Goal: Task Accomplishment & Management: Manage account settings

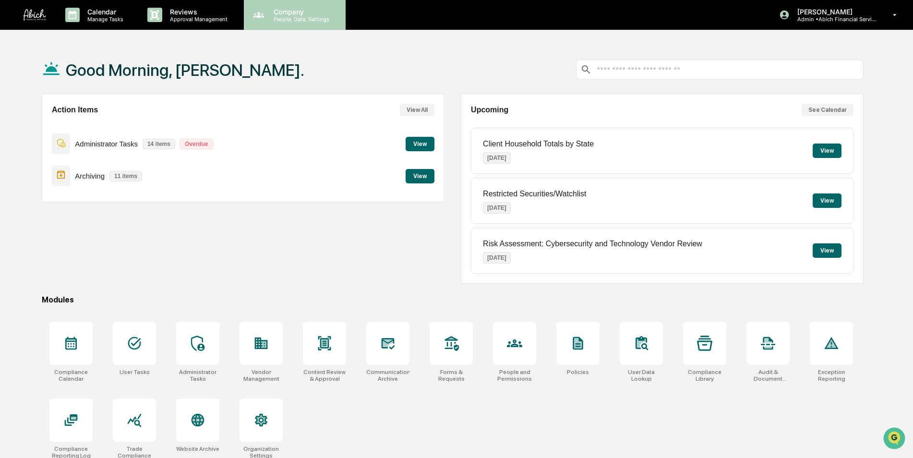
click at [284, 17] on p "People, Data, Settings" at bounding box center [300, 19] width 68 height 7
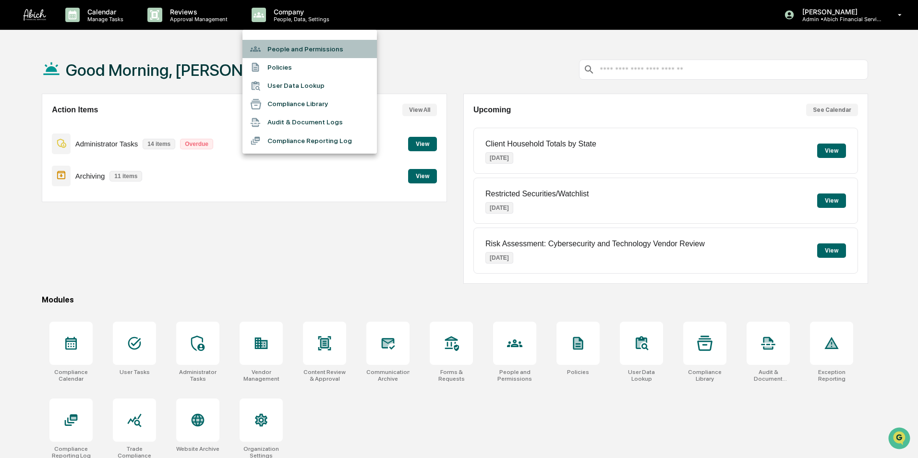
click at [285, 48] on li "People and Permissions" at bounding box center [309, 49] width 134 height 18
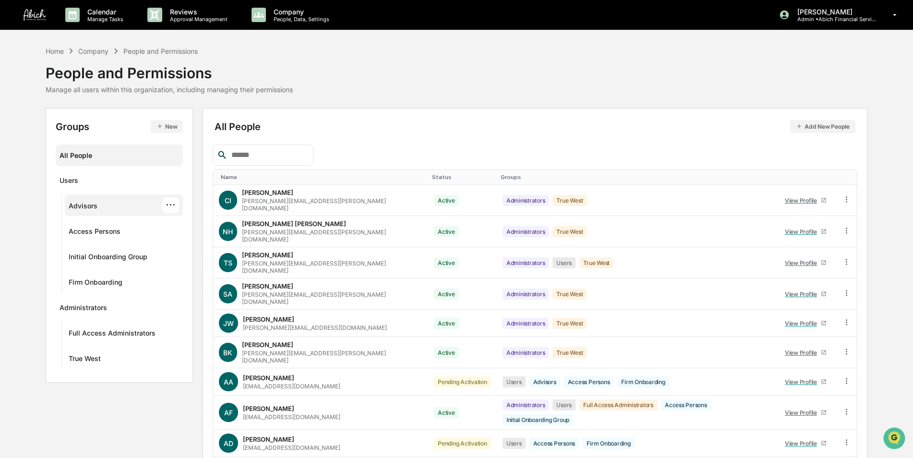
click at [92, 207] on div "Advisors" at bounding box center [83, 208] width 29 height 12
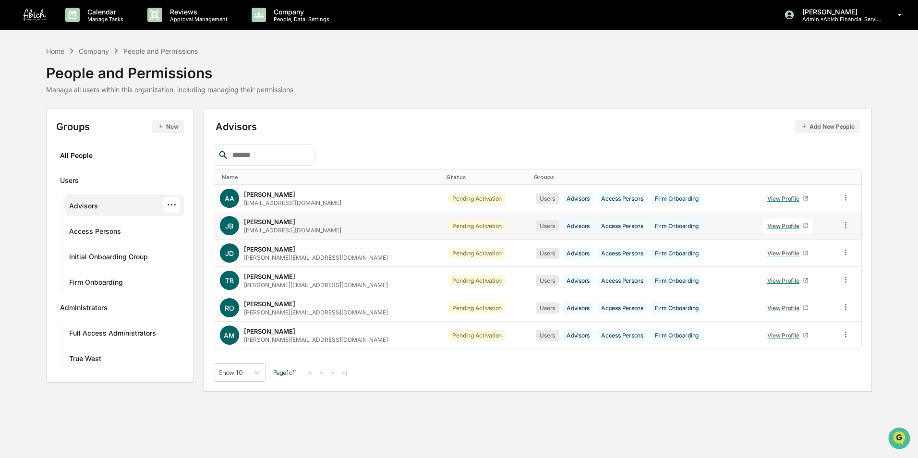
click at [802, 226] on icon at bounding box center [805, 226] width 6 height 6
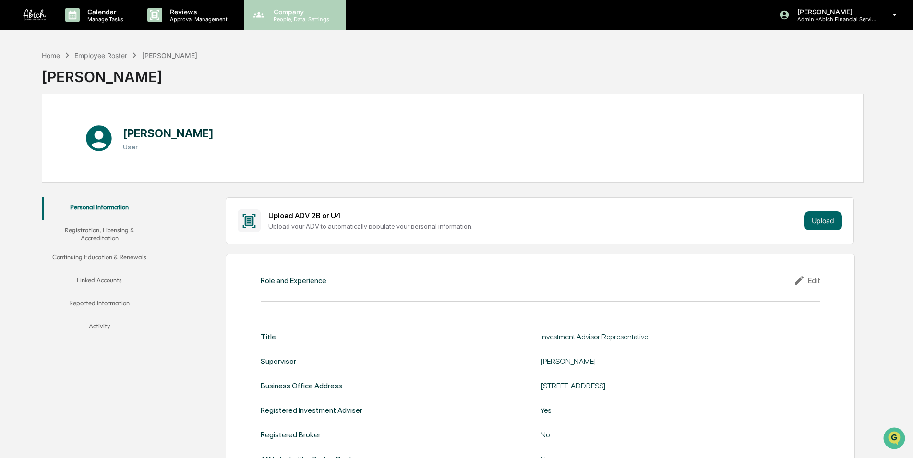
click at [289, 14] on p "Company" at bounding box center [300, 12] width 68 height 8
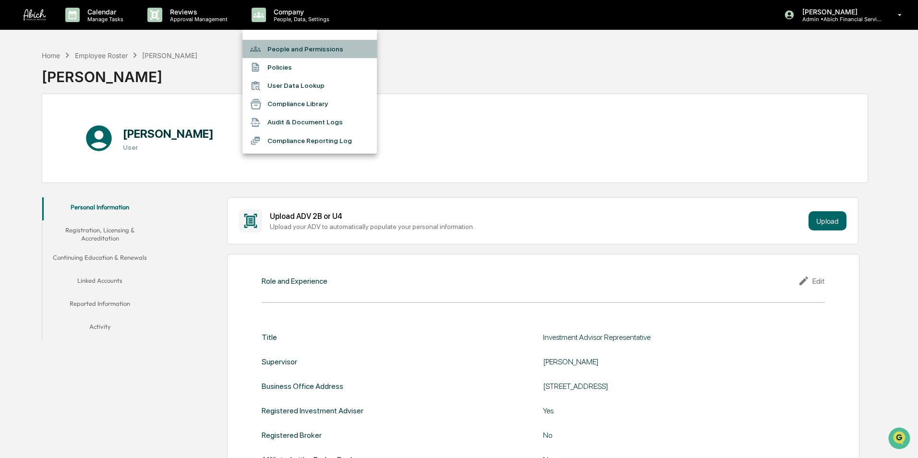
click at [290, 47] on li "People and Permissions" at bounding box center [309, 49] width 134 height 18
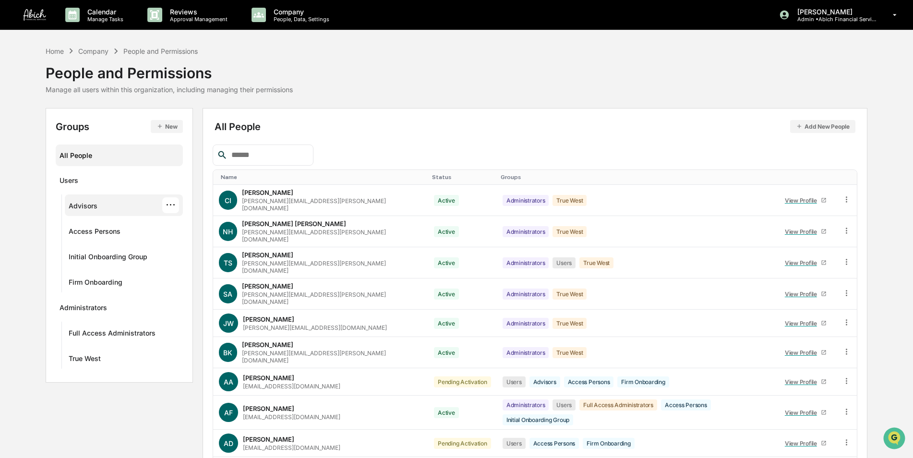
click at [104, 204] on div "Advisors ···" at bounding box center [124, 205] width 110 height 16
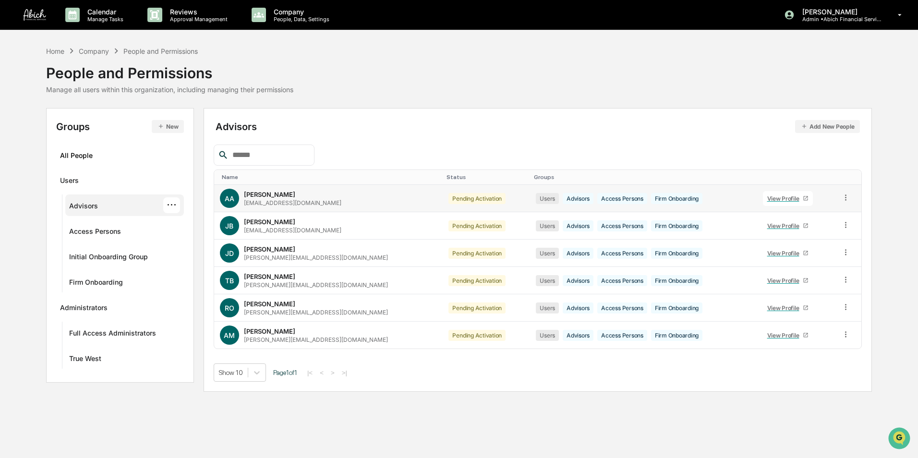
click at [803, 196] on icon at bounding box center [805, 198] width 4 height 4
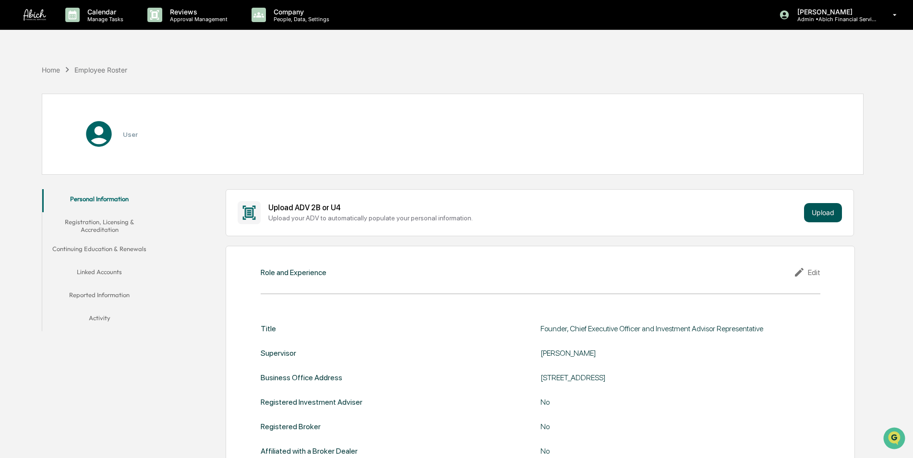
click at [828, 209] on button "Upload" at bounding box center [823, 212] width 38 height 19
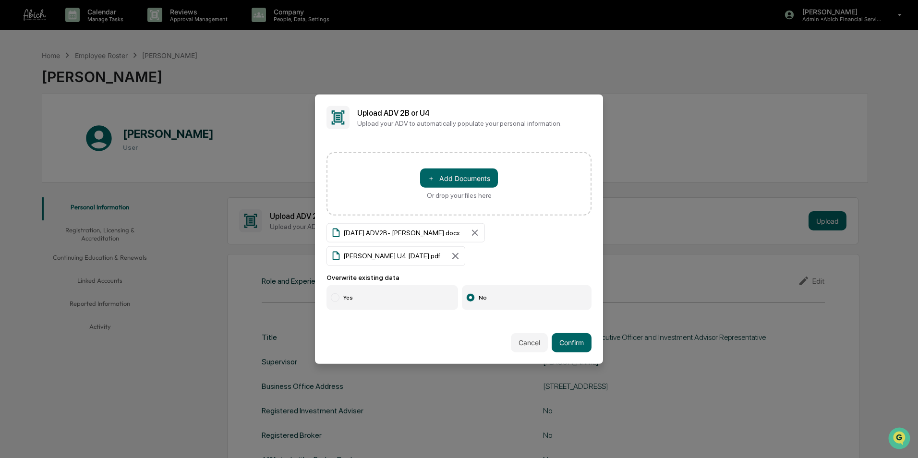
click at [407, 291] on label "Yes" at bounding box center [392, 297] width 132 height 25
click at [561, 335] on button "Confirm" at bounding box center [571, 342] width 40 height 19
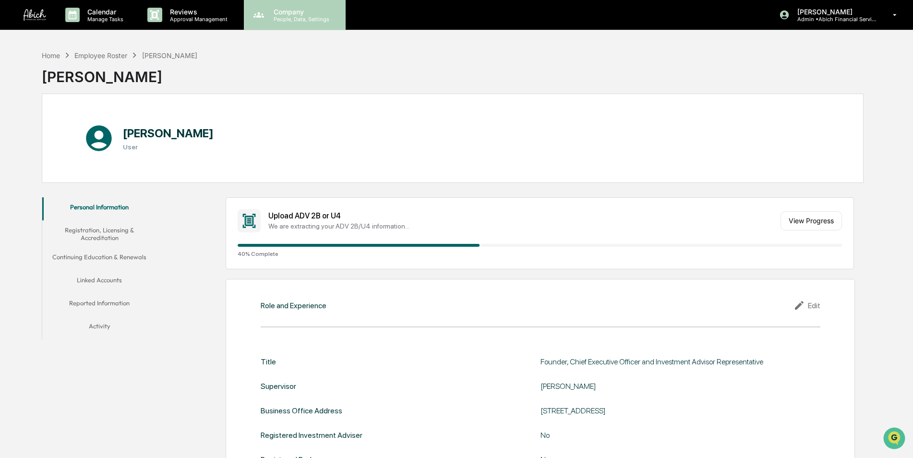
click at [292, 24] on div "Company People, Data, Settings" at bounding box center [295, 15] width 102 height 30
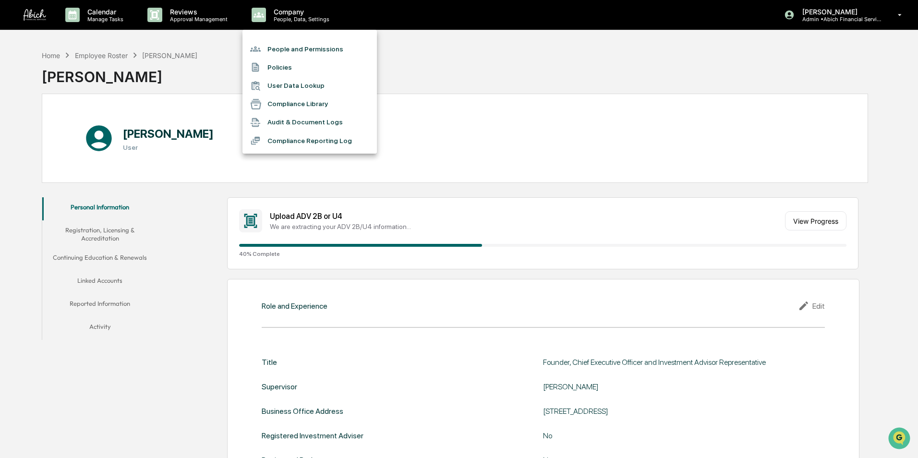
click at [295, 48] on li "People and Permissions" at bounding box center [309, 49] width 134 height 18
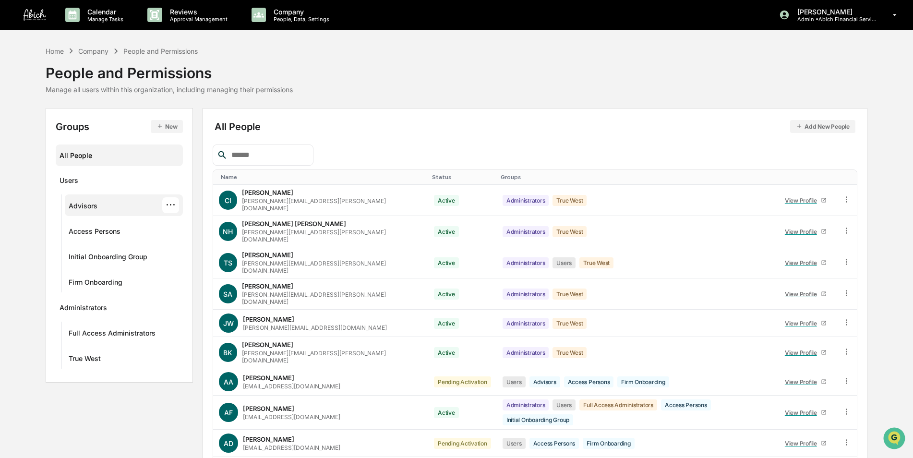
click at [76, 210] on div "Advisors" at bounding box center [83, 208] width 29 height 12
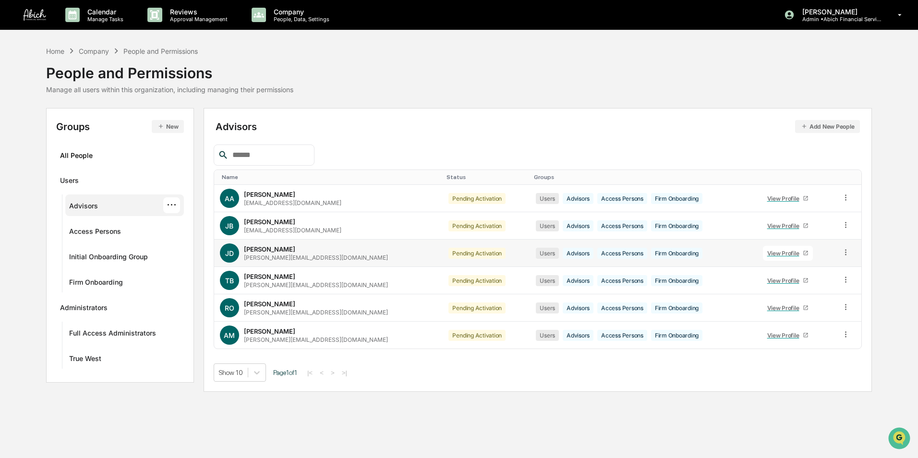
click at [790, 250] on link "View Profile" at bounding box center [788, 253] width 50 height 15
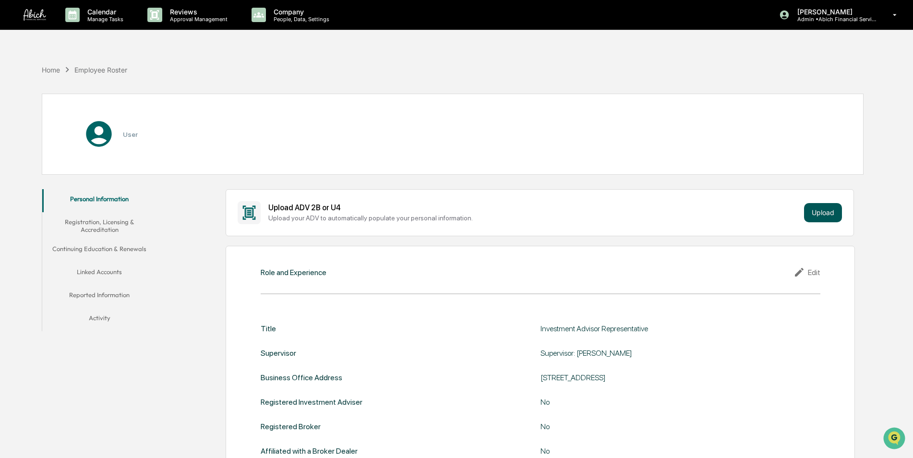
click at [819, 213] on button "Upload" at bounding box center [823, 212] width 38 height 19
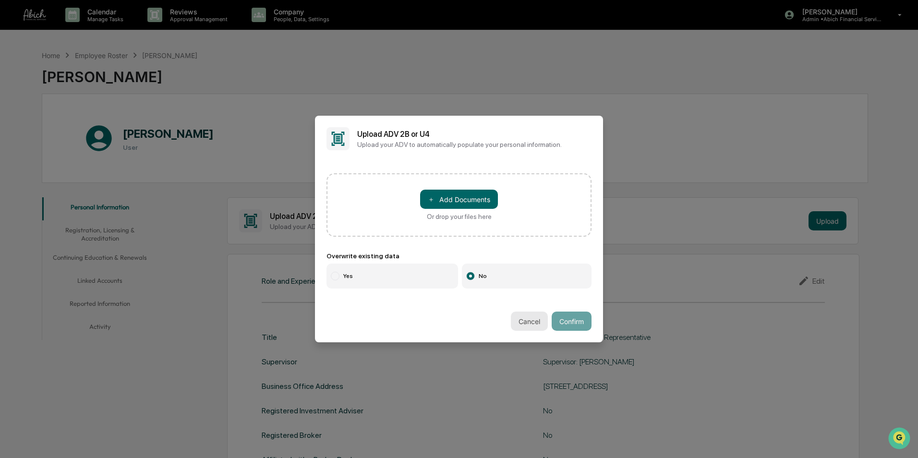
click at [532, 316] on button "Cancel" at bounding box center [529, 320] width 37 height 19
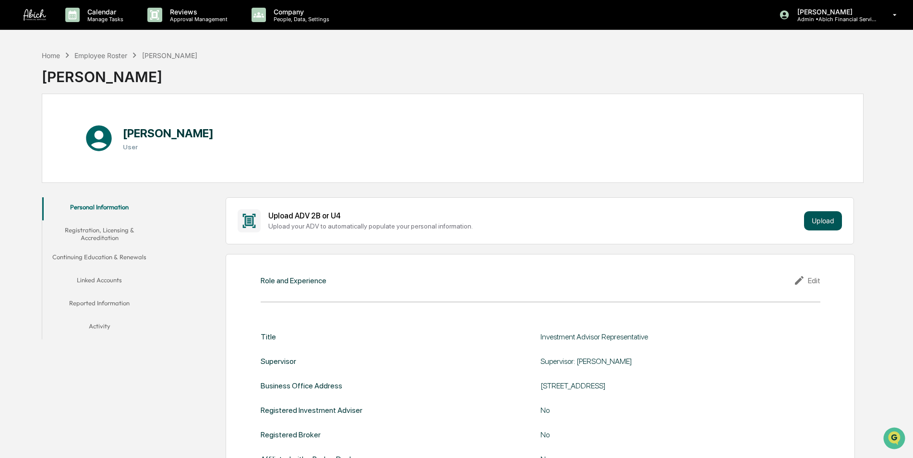
click at [840, 224] on button "Upload" at bounding box center [823, 220] width 38 height 19
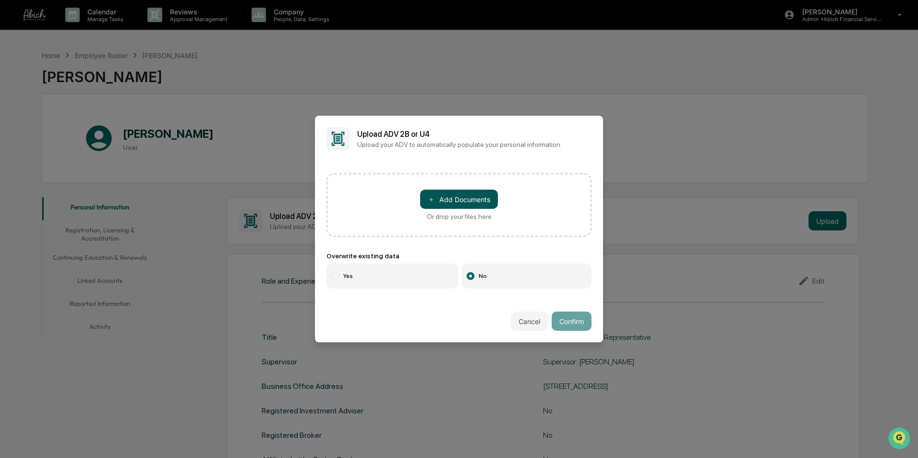
click at [469, 193] on button "＋ Add Documents" at bounding box center [459, 199] width 78 height 19
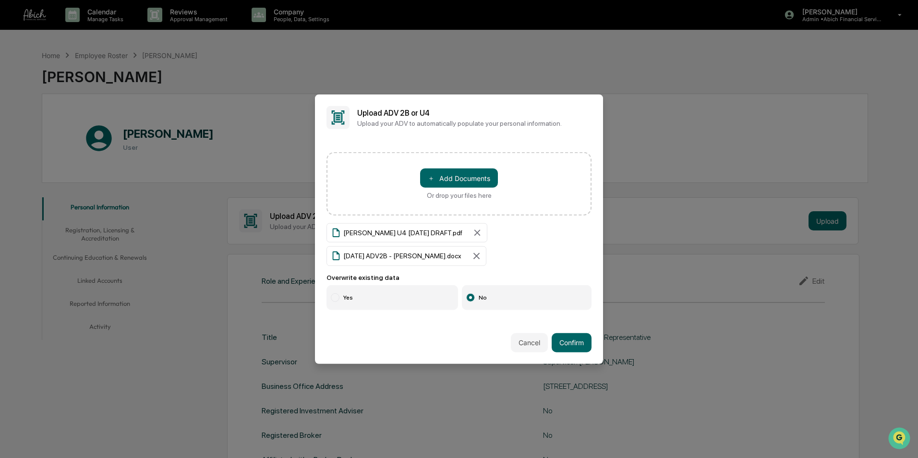
click at [336, 295] on div at bounding box center [335, 297] width 9 height 9
click at [560, 338] on button "Confirm" at bounding box center [571, 342] width 40 height 19
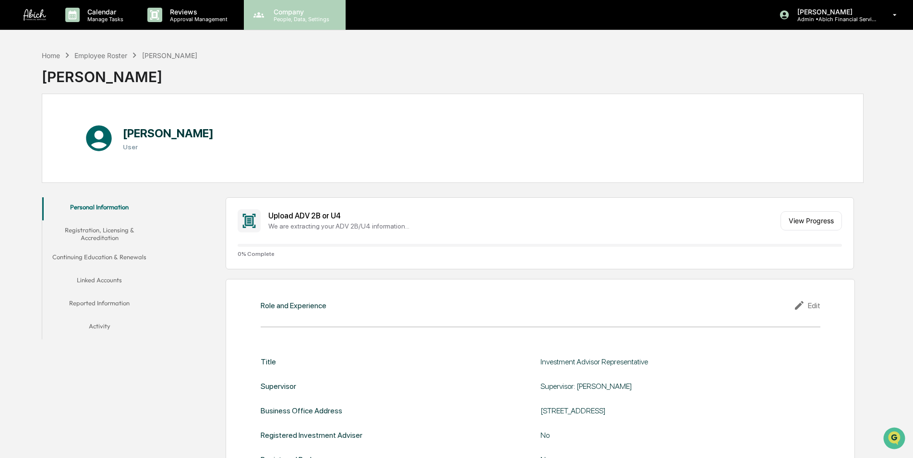
click at [289, 24] on div "Company People, Data, Settings" at bounding box center [295, 15] width 102 height 30
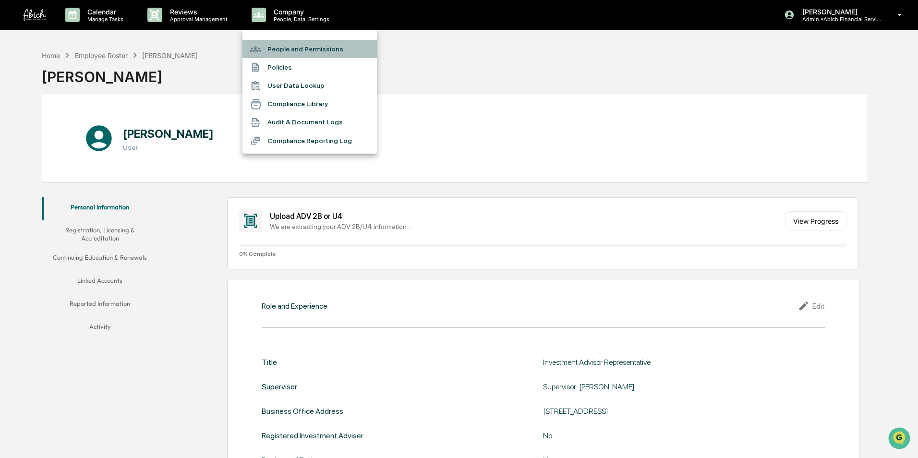
click at [293, 47] on li "People and Permissions" at bounding box center [309, 49] width 134 height 18
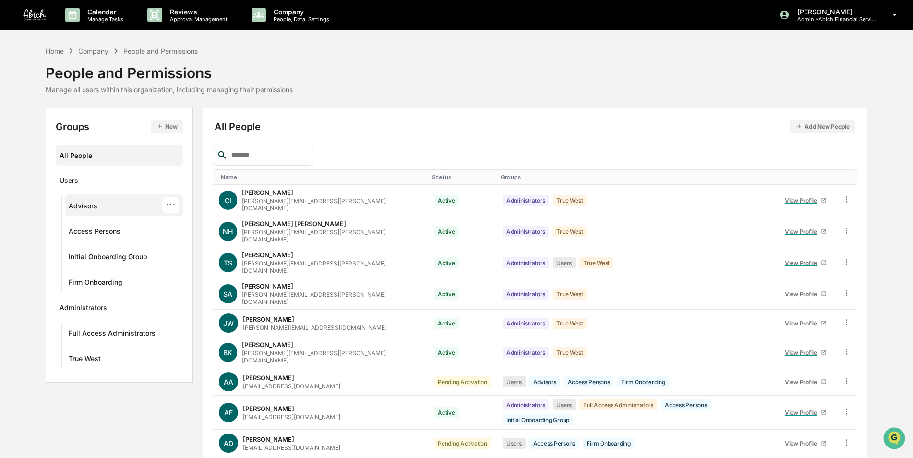
click at [92, 212] on div "Advisors" at bounding box center [83, 208] width 29 height 12
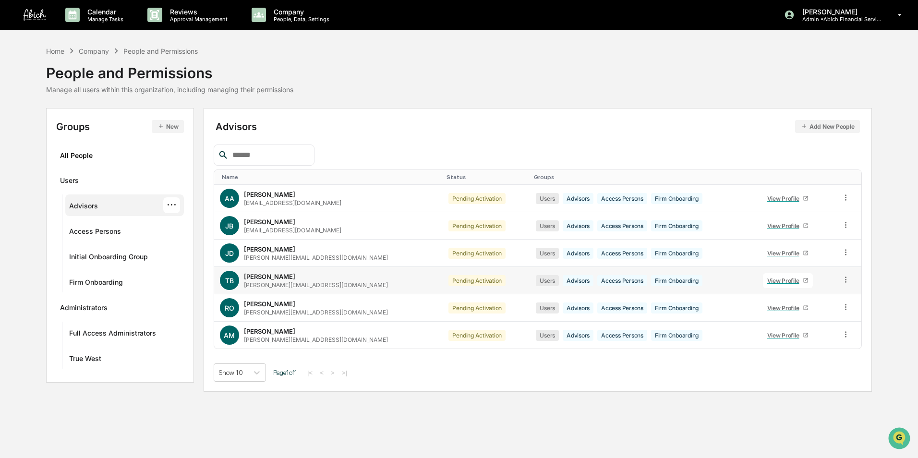
click at [803, 278] on icon at bounding box center [805, 280] width 4 height 4
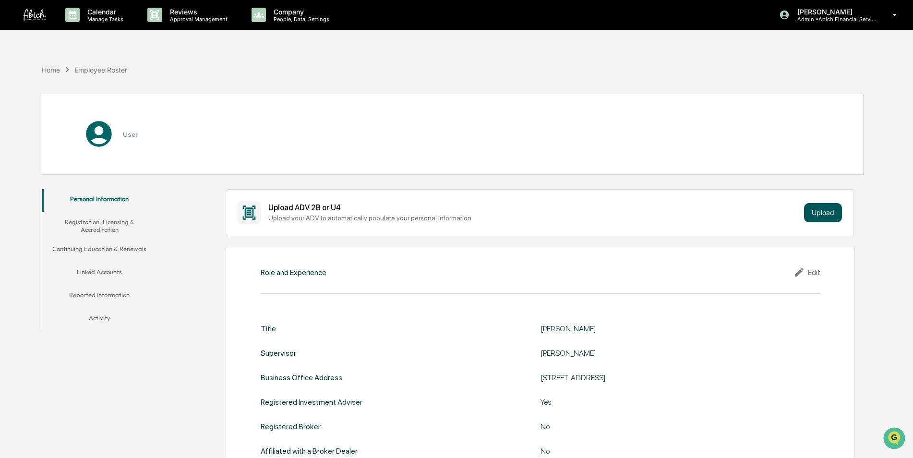
click at [818, 216] on button "Upload" at bounding box center [823, 212] width 38 height 19
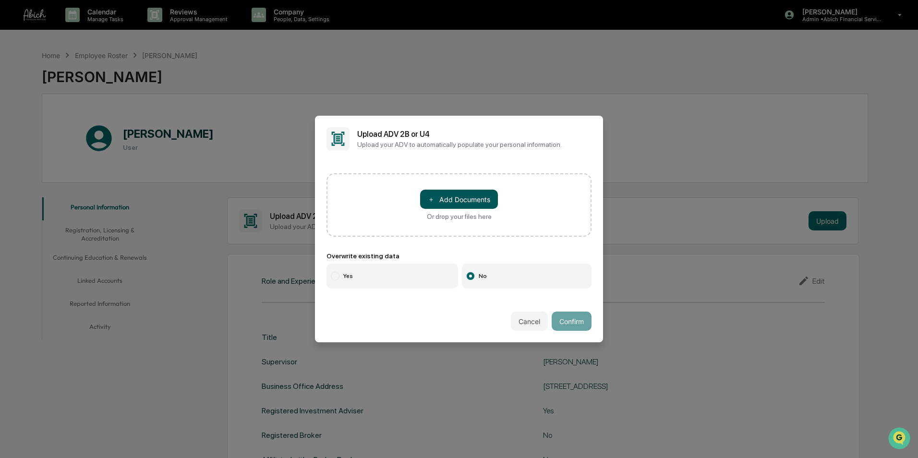
click at [484, 196] on button "＋ Add Documents" at bounding box center [459, 199] width 78 height 19
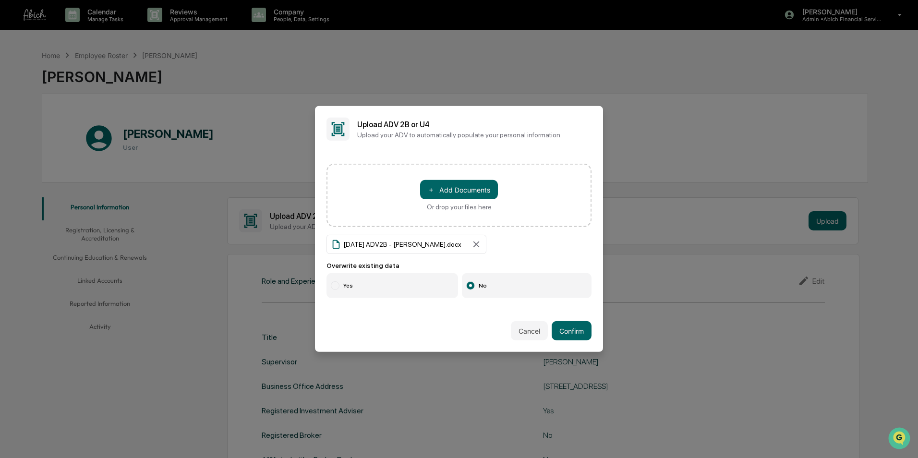
click at [340, 286] on label "Yes" at bounding box center [392, 285] width 132 height 25
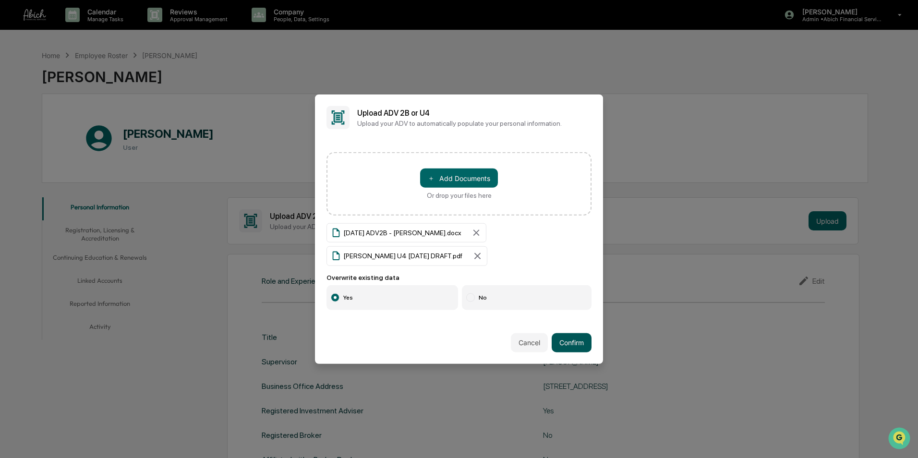
click at [580, 338] on button "Confirm" at bounding box center [571, 342] width 40 height 19
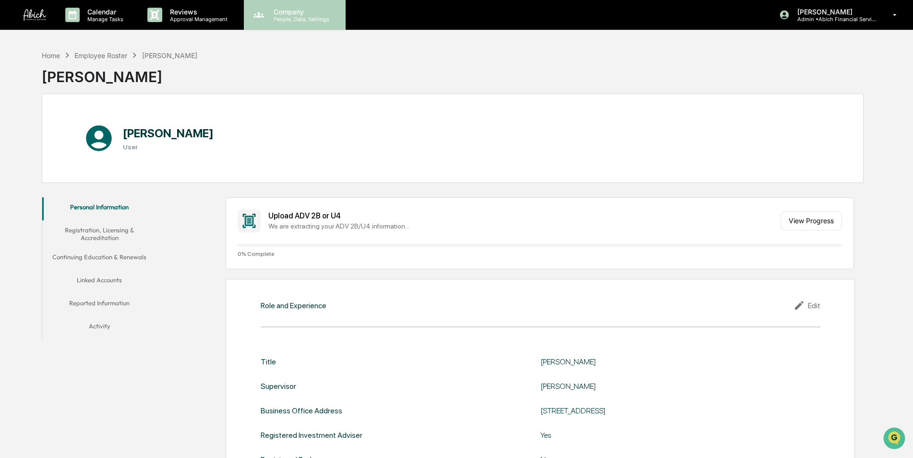
click at [297, 21] on p "People, Data, Settings" at bounding box center [300, 19] width 68 height 7
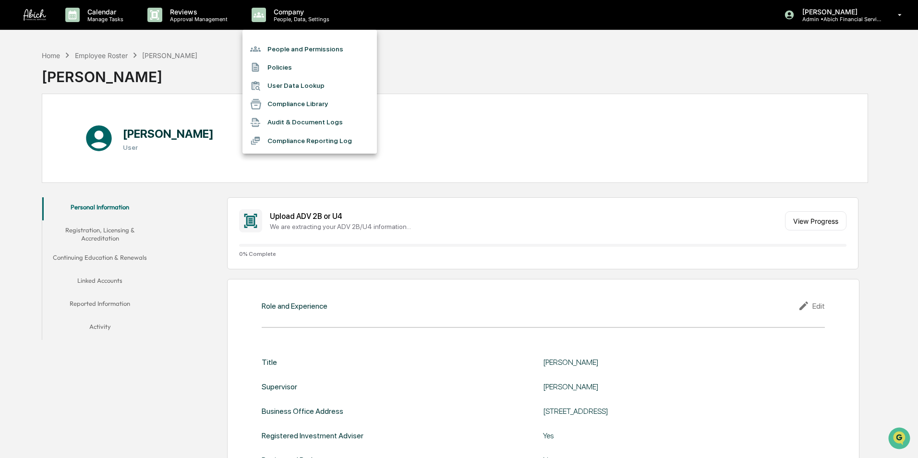
click at [297, 48] on li "People and Permissions" at bounding box center [309, 49] width 134 height 18
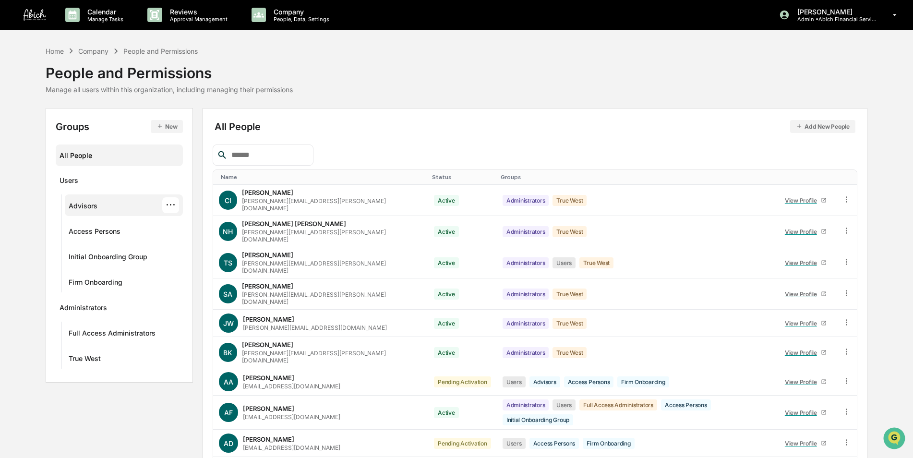
click at [105, 205] on div "Advisors ···" at bounding box center [124, 205] width 110 height 16
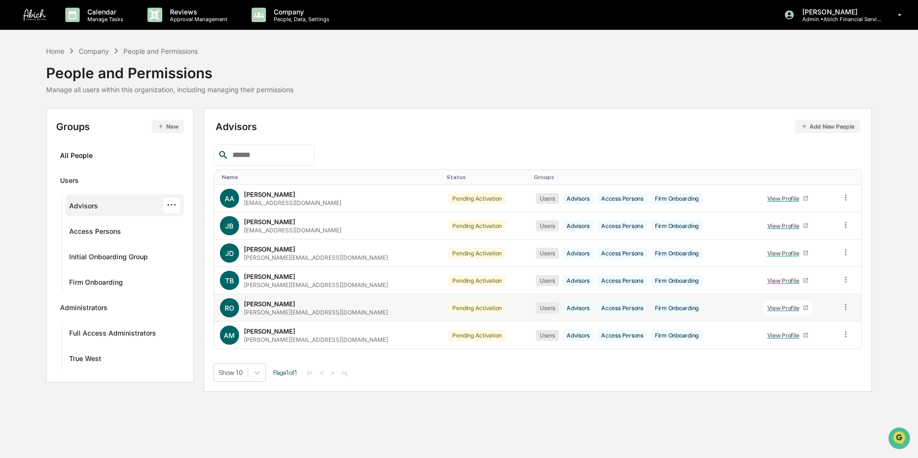
click at [802, 307] on icon at bounding box center [805, 308] width 6 height 6
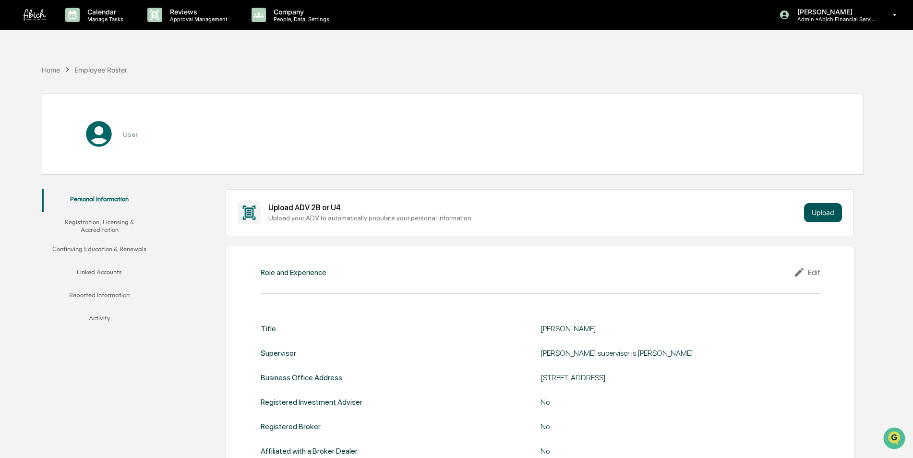
click at [814, 212] on button "Upload" at bounding box center [823, 212] width 38 height 19
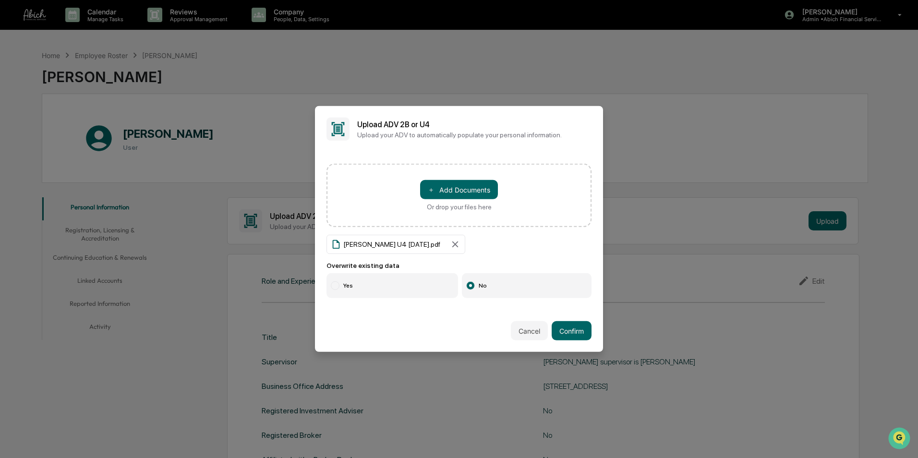
click at [333, 282] on div at bounding box center [335, 285] width 9 height 9
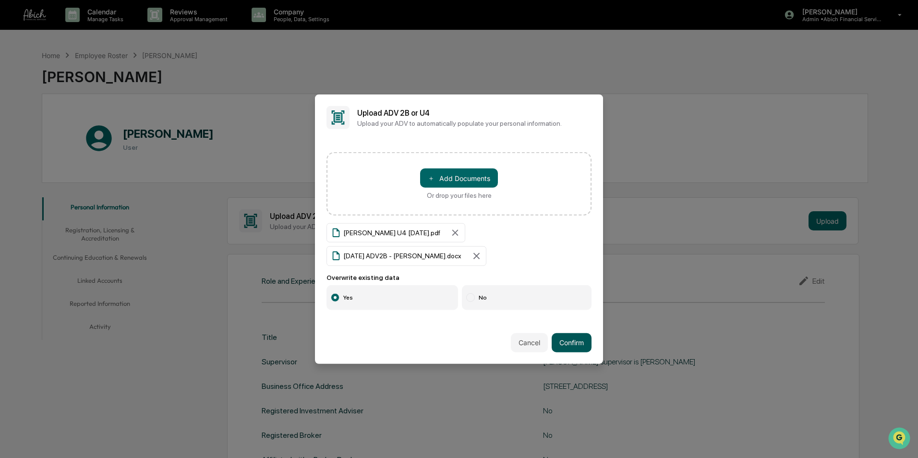
click at [565, 344] on button "Confirm" at bounding box center [571, 342] width 40 height 19
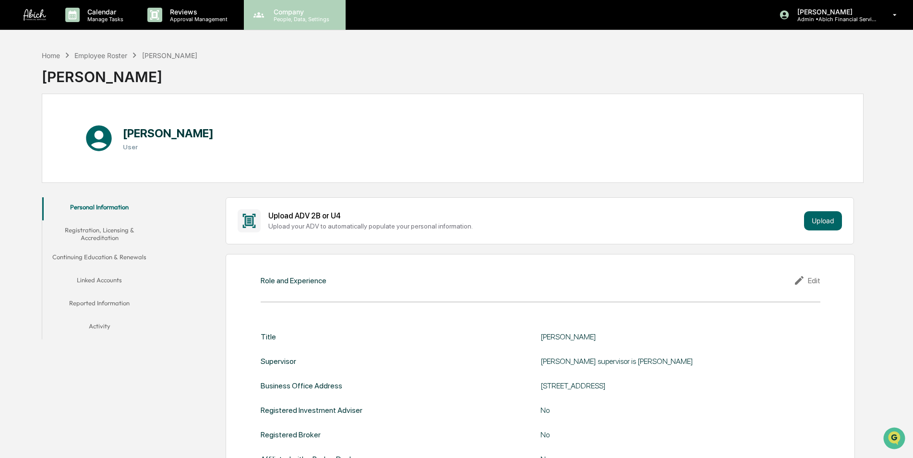
click at [281, 19] on p "People, Data, Settings" at bounding box center [300, 19] width 68 height 7
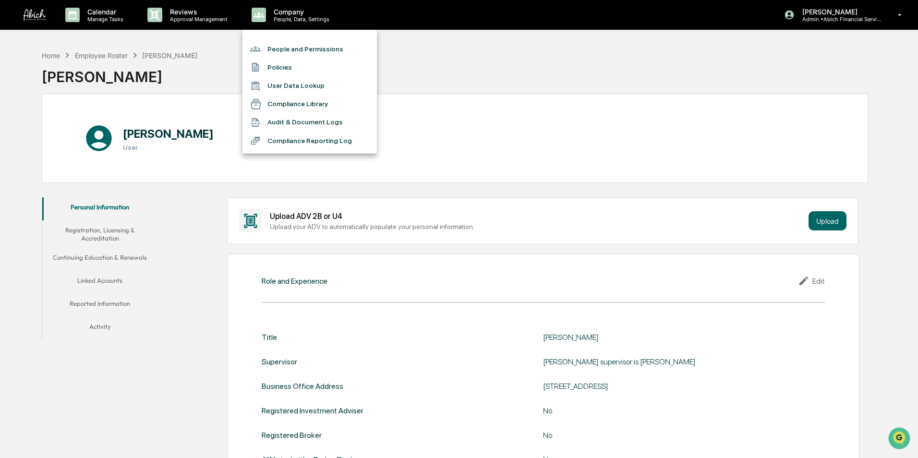
click at [288, 47] on li "People and Permissions" at bounding box center [309, 49] width 134 height 18
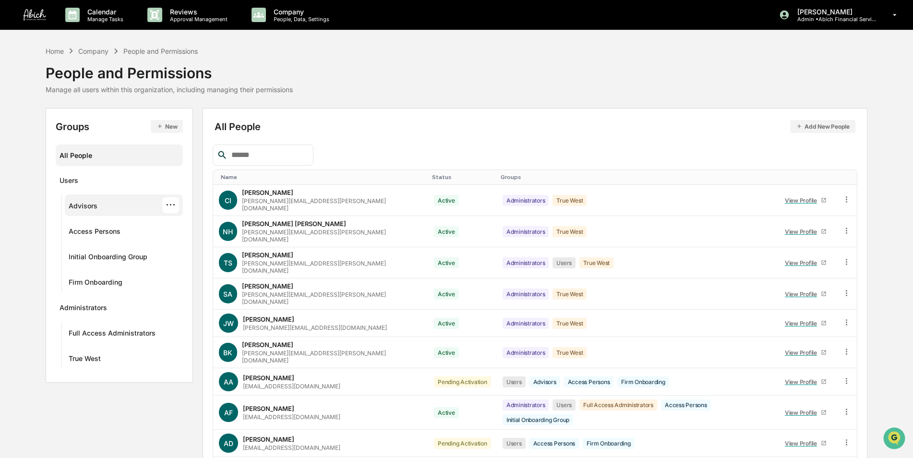
click at [105, 207] on div "Advisors ···" at bounding box center [124, 205] width 110 height 16
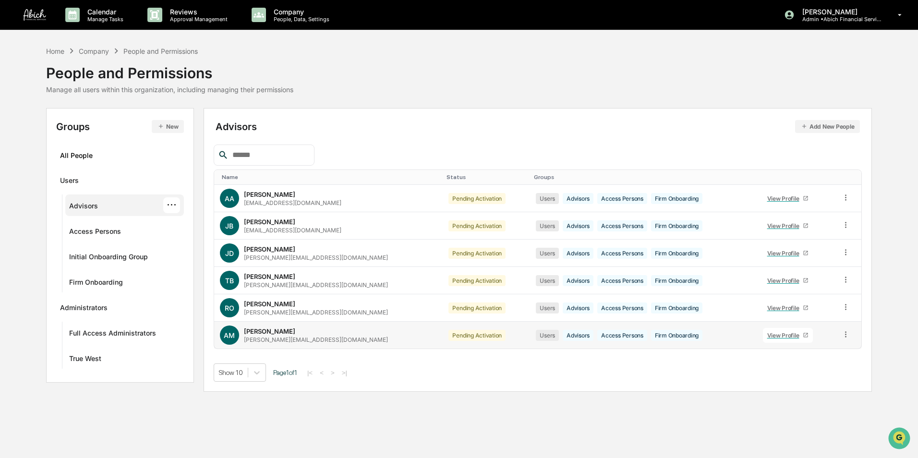
click at [802, 336] on icon at bounding box center [805, 335] width 6 height 6
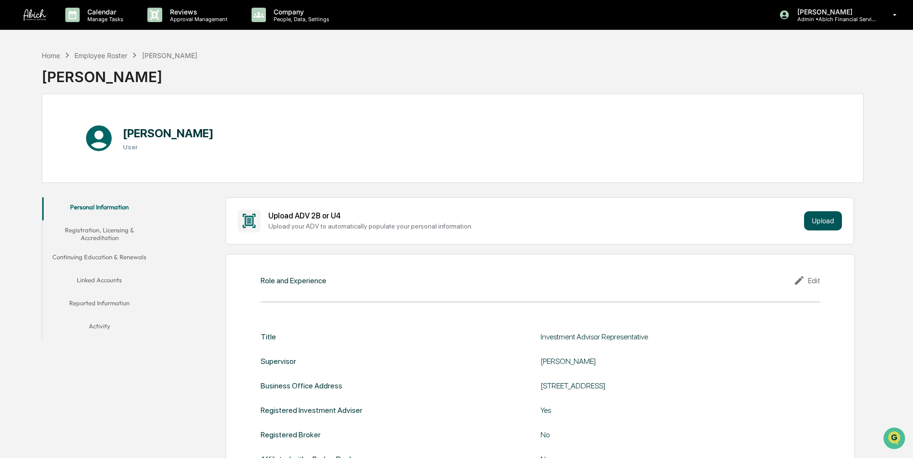
click at [817, 221] on button "Upload" at bounding box center [823, 220] width 38 height 19
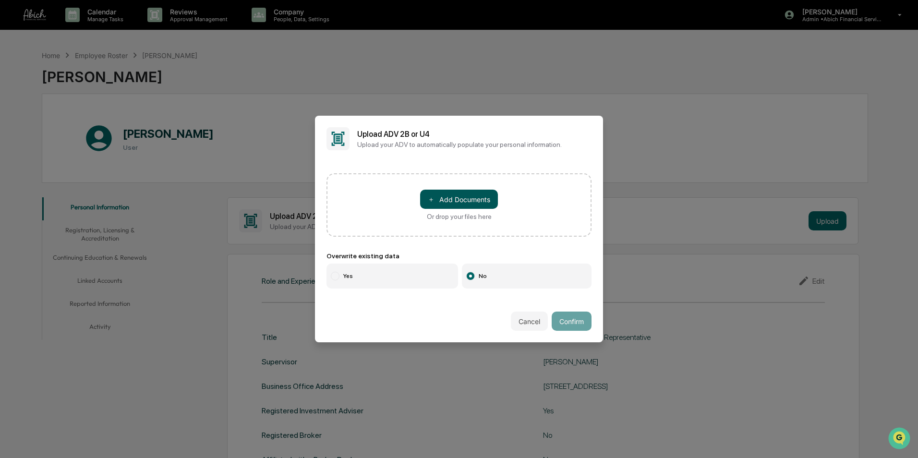
click at [461, 195] on button "＋ Add Documents" at bounding box center [459, 199] width 78 height 19
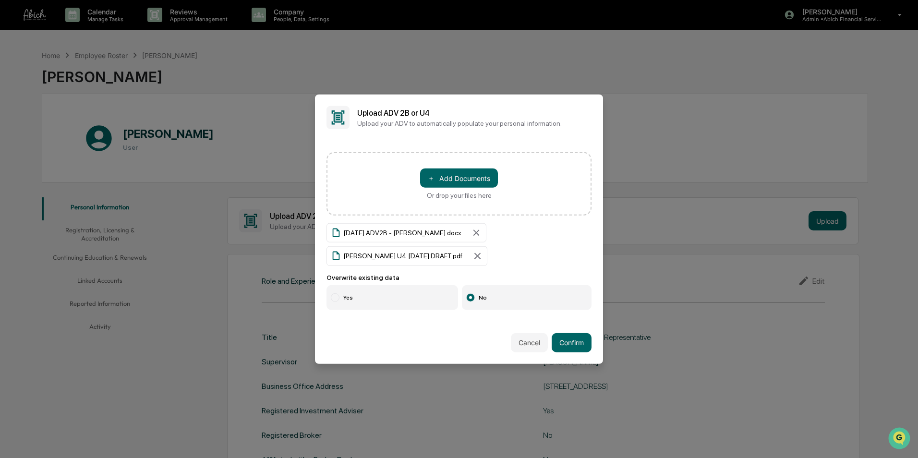
click at [332, 297] on div at bounding box center [335, 297] width 9 height 9
click at [565, 338] on button "Confirm" at bounding box center [571, 342] width 40 height 19
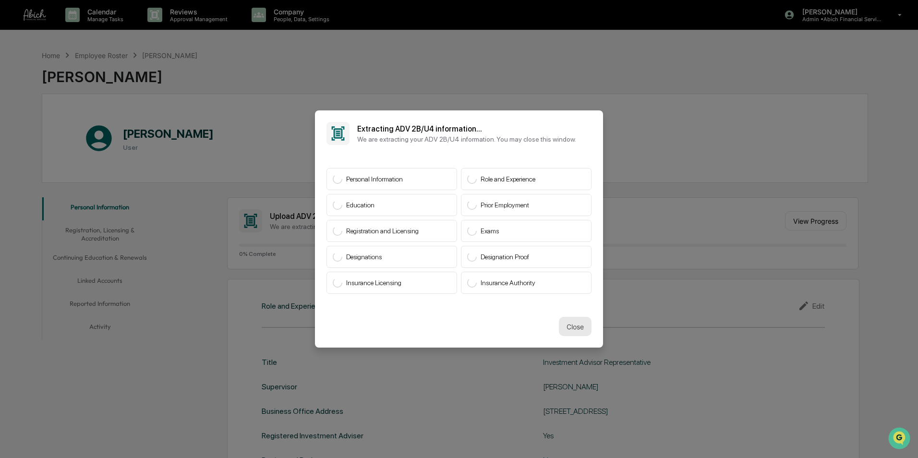
click at [570, 326] on button "Close" at bounding box center [575, 326] width 33 height 19
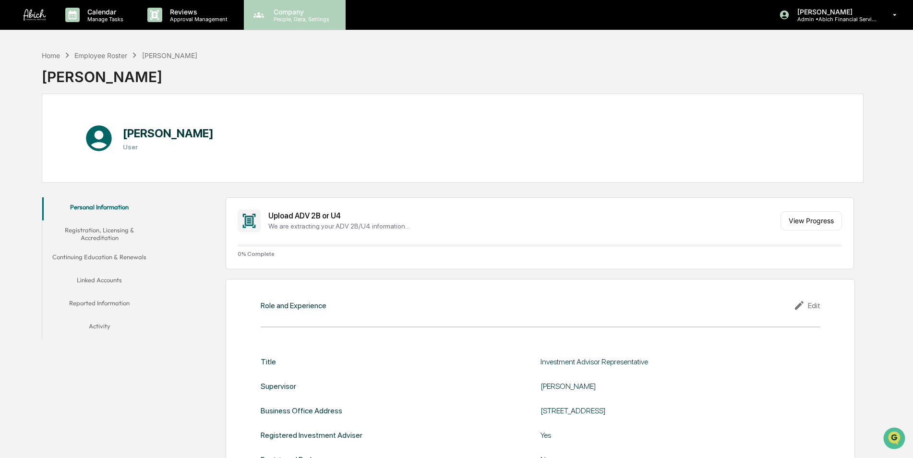
click at [275, 19] on p "People, Data, Settings" at bounding box center [300, 19] width 68 height 7
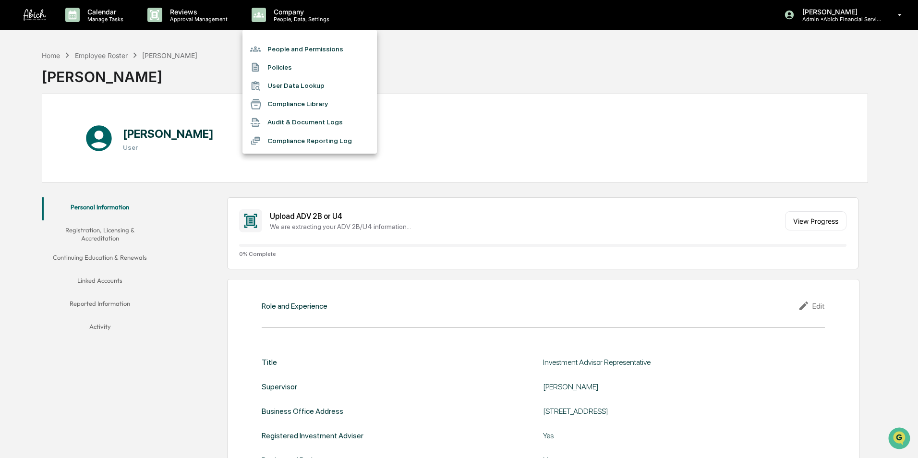
click at [282, 43] on li "People and Permissions" at bounding box center [309, 49] width 134 height 18
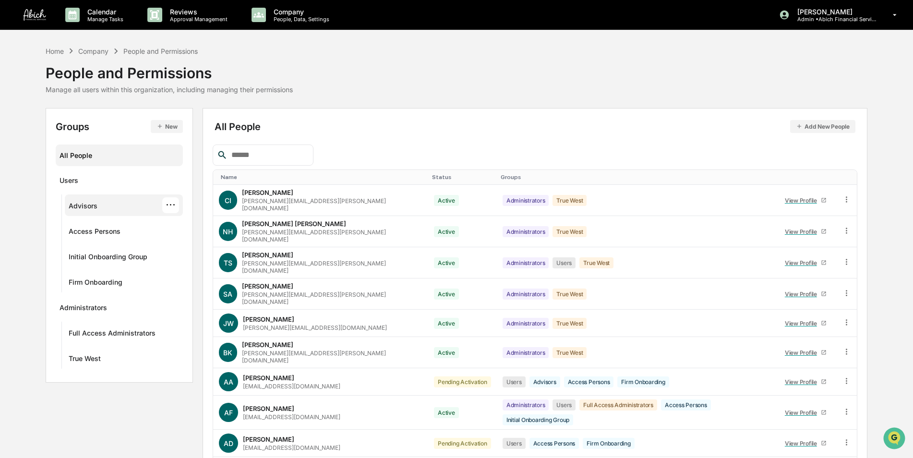
click at [95, 208] on div "Advisors" at bounding box center [83, 208] width 29 height 12
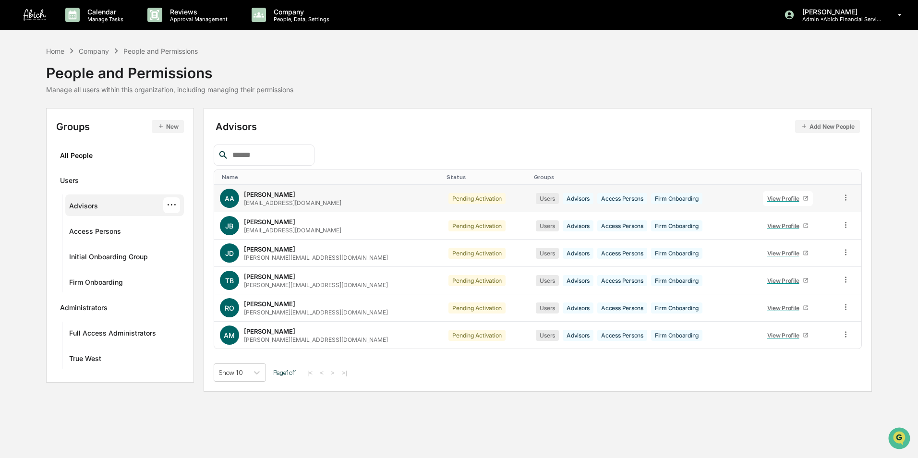
click at [802, 198] on icon at bounding box center [805, 198] width 6 height 6
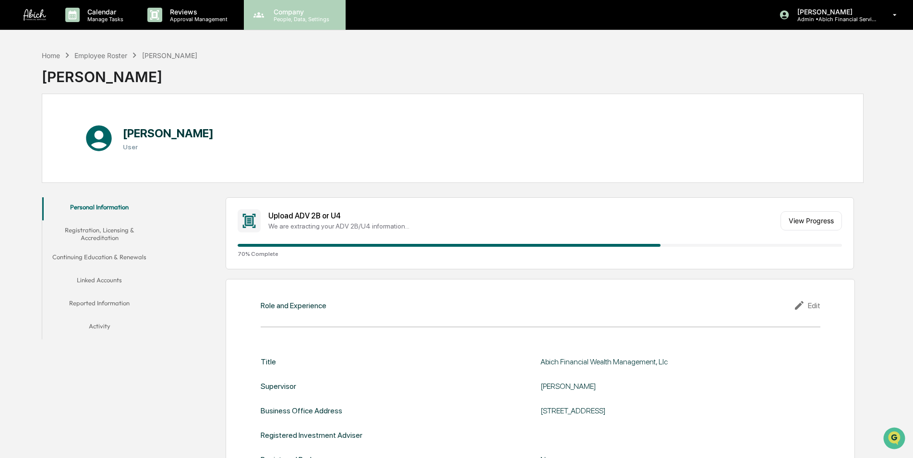
click at [276, 20] on p "People, Data, Settings" at bounding box center [300, 19] width 68 height 7
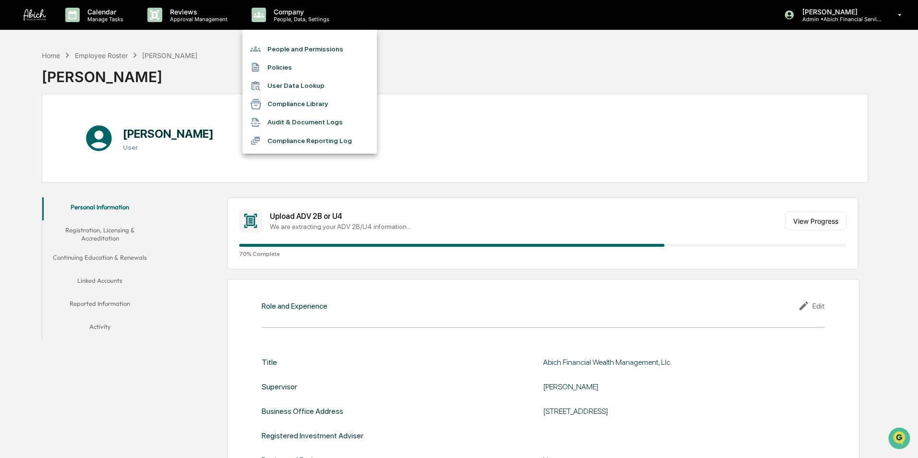
click at [282, 43] on li "People and Permissions" at bounding box center [309, 49] width 134 height 18
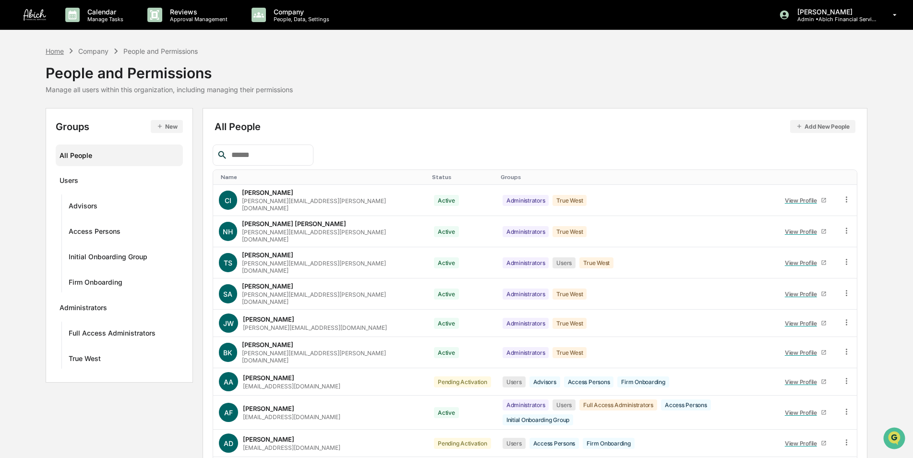
click at [57, 51] on div "Home" at bounding box center [55, 51] width 18 height 8
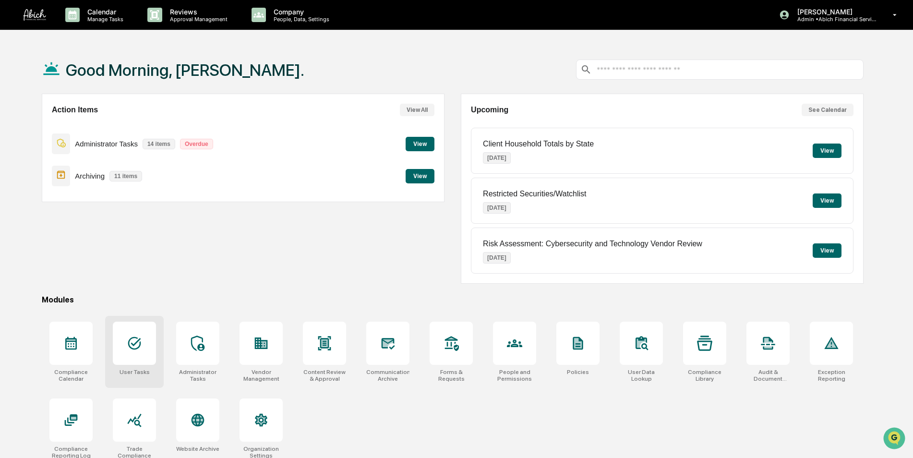
click at [130, 350] on icon at bounding box center [134, 342] width 15 height 15
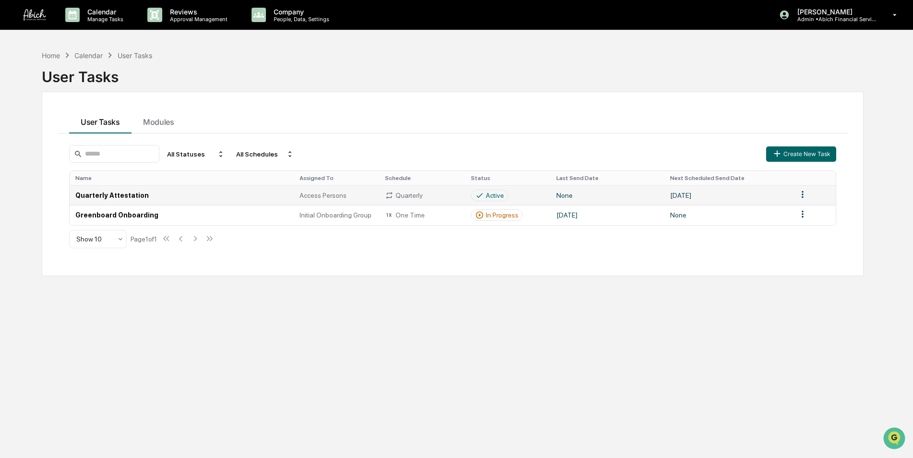
click at [107, 197] on td "Quarterly Attestation" at bounding box center [182, 195] width 224 height 20
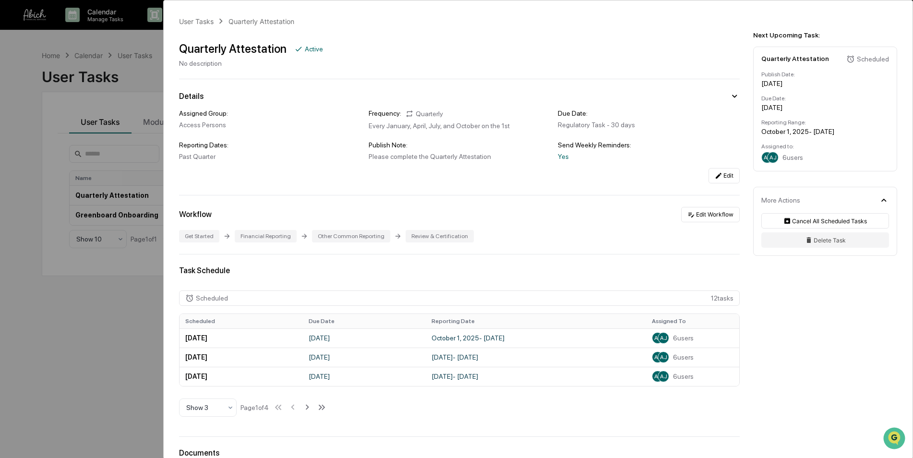
click at [132, 345] on div "User Tasks Quarterly Attestation Quarterly Attestation Active No description De…" at bounding box center [456, 229] width 913 height 458
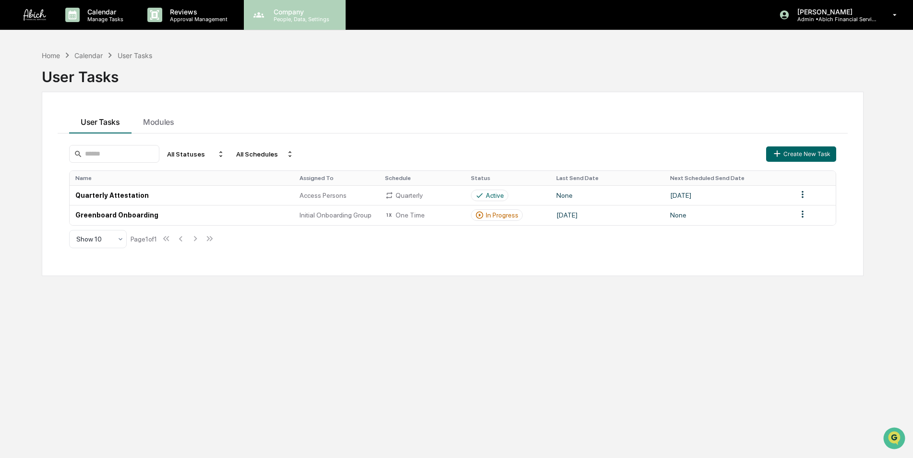
click at [283, 8] on p "Company" at bounding box center [300, 12] width 68 height 8
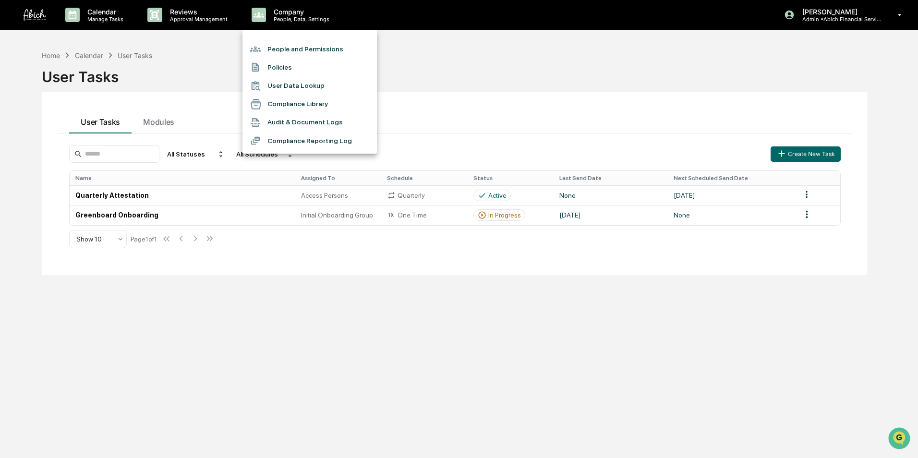
click at [288, 46] on li "People and Permissions" at bounding box center [309, 49] width 134 height 18
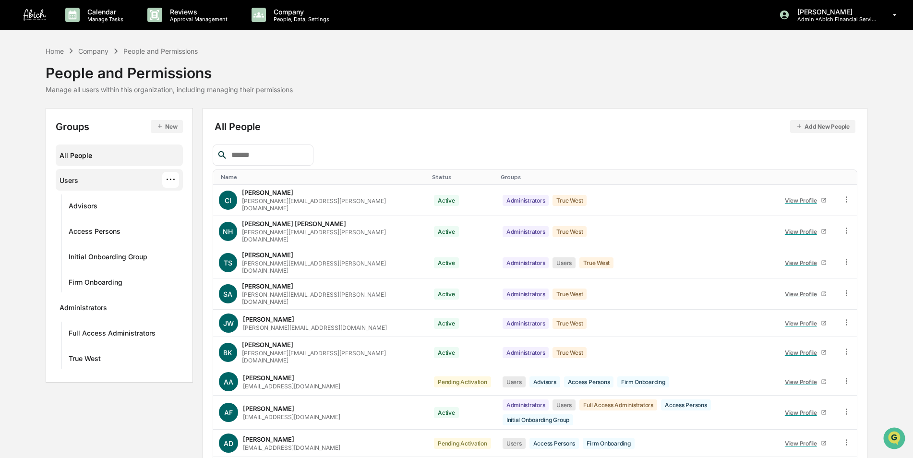
click at [64, 178] on div "Users" at bounding box center [69, 182] width 19 height 12
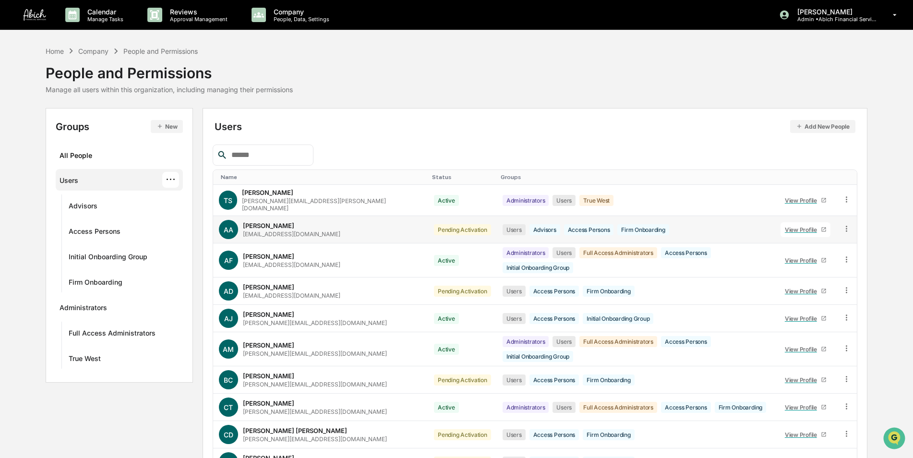
click at [846, 226] on icon at bounding box center [846, 228] width 9 height 9
click at [818, 258] on div "Change Status" at bounding box center [802, 264] width 83 height 12
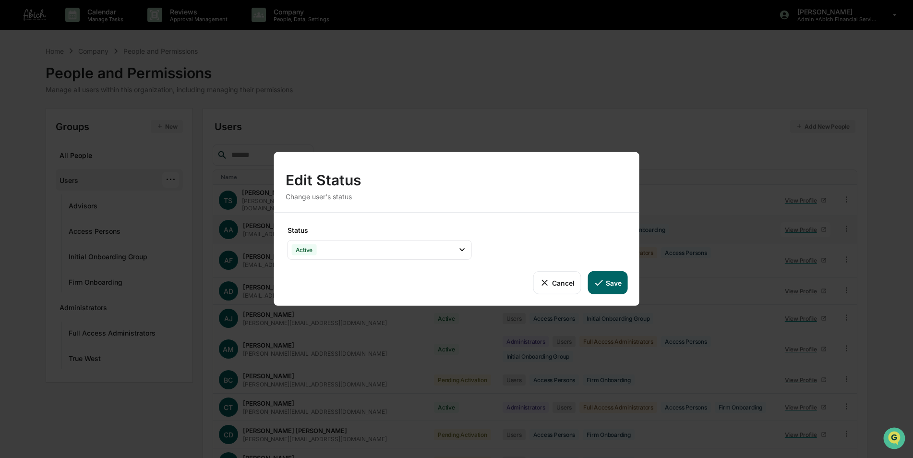
click at [606, 283] on button "Save" at bounding box center [607, 282] width 40 height 23
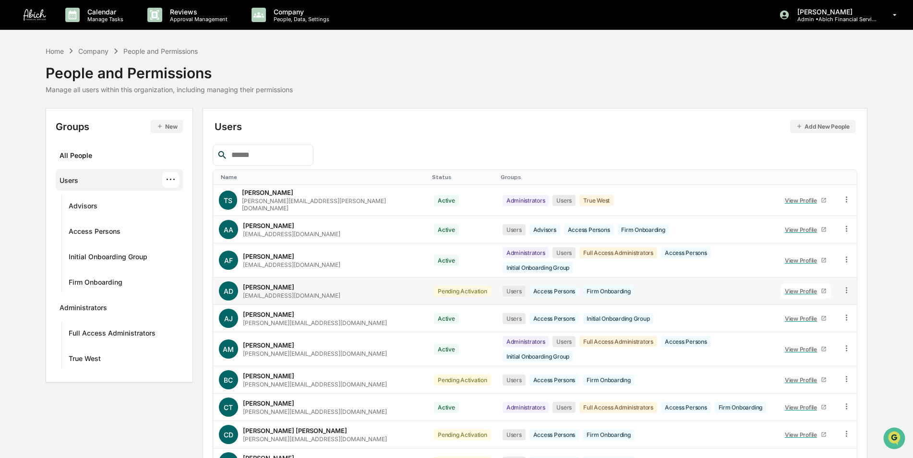
click at [847, 286] on icon at bounding box center [846, 290] width 9 height 9
click at [821, 319] on div "Change Status" at bounding box center [802, 325] width 83 height 12
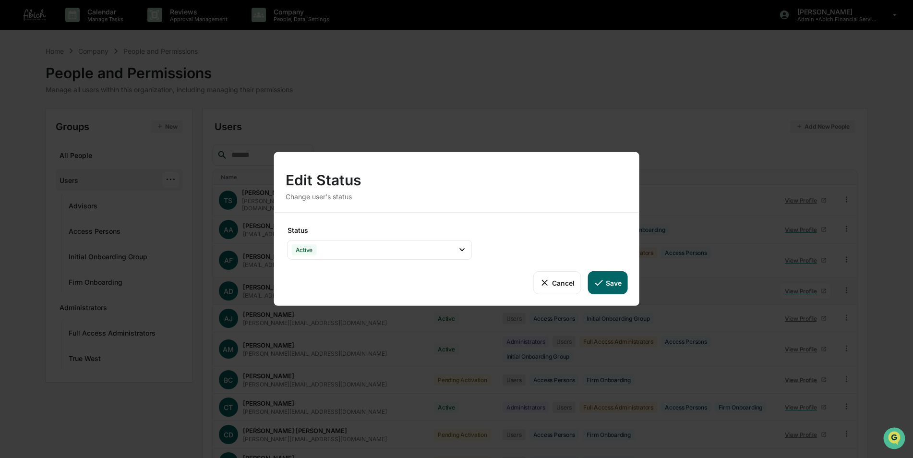
click at [610, 281] on button "Save" at bounding box center [607, 282] width 40 height 23
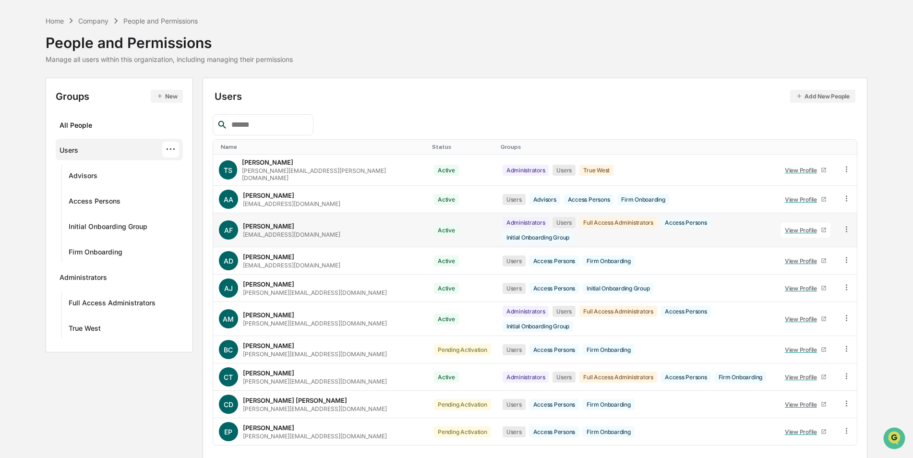
scroll to position [43, 0]
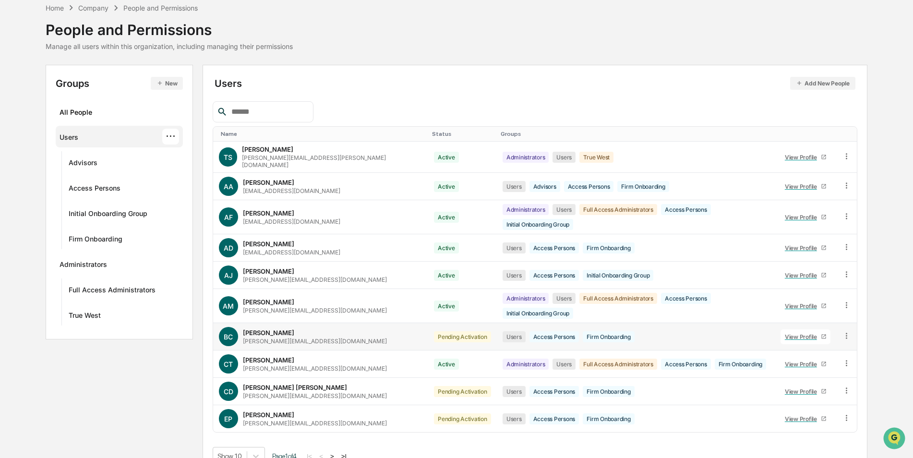
click at [846, 333] on icon at bounding box center [846, 336] width 1 height 6
click at [816, 365] on div "Change Status" at bounding box center [802, 371] width 83 height 12
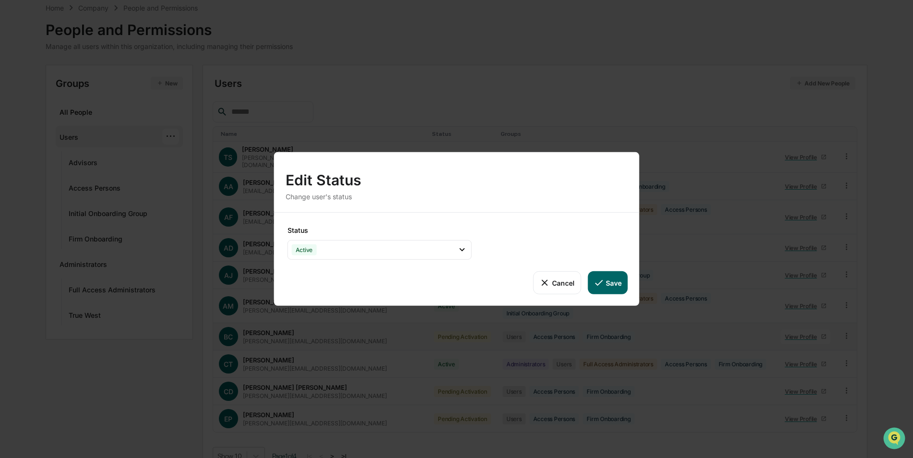
click at [607, 284] on button "Save" at bounding box center [607, 282] width 40 height 23
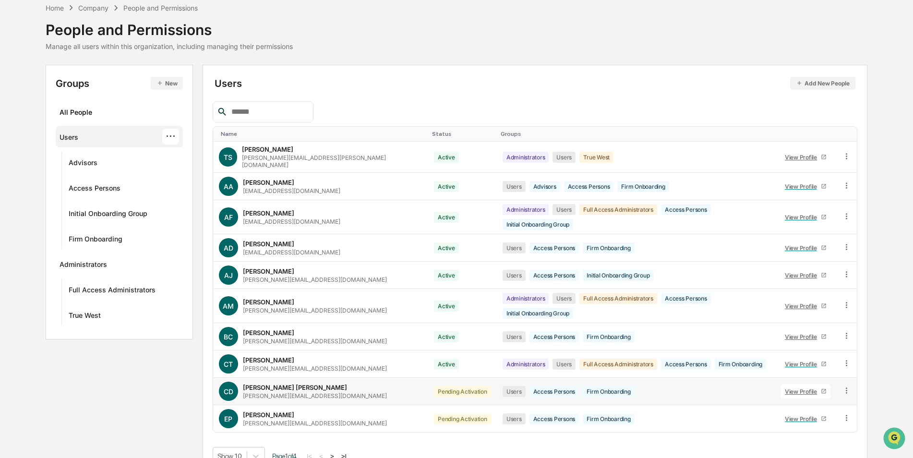
click at [843, 386] on icon at bounding box center [846, 390] width 9 height 9
click at [825, 419] on div "Change Status" at bounding box center [802, 425] width 83 height 12
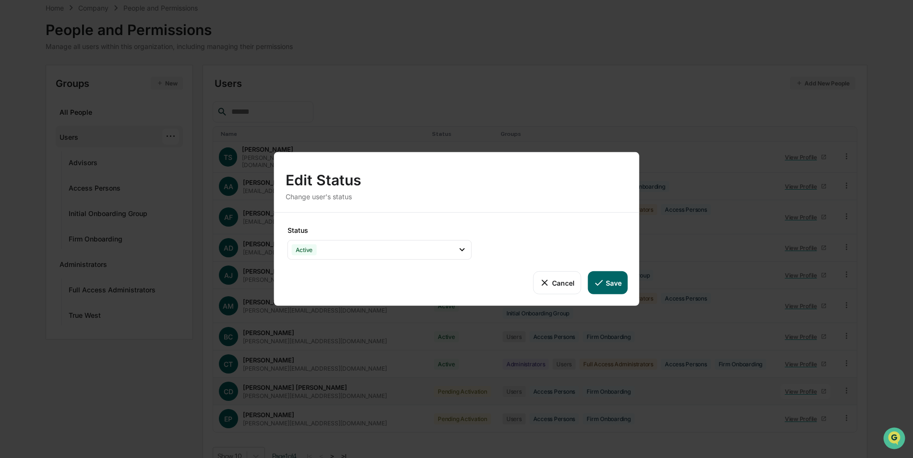
click at [617, 280] on button "Save" at bounding box center [607, 282] width 40 height 23
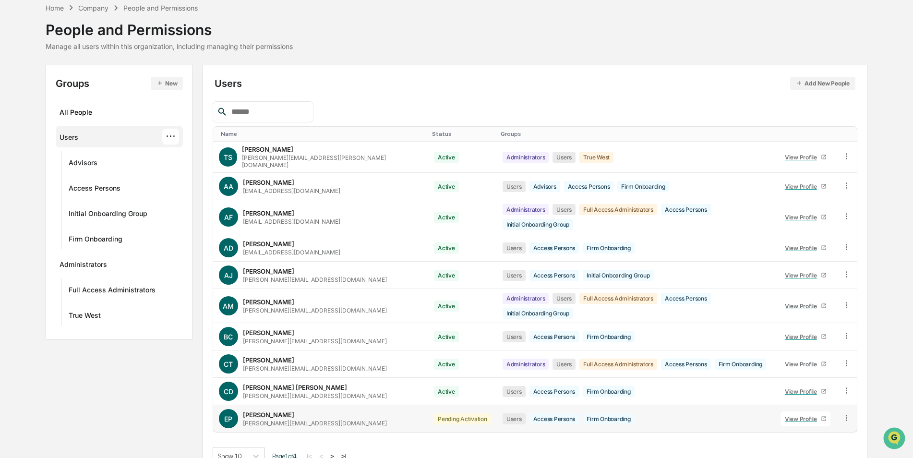
click at [846, 415] on icon at bounding box center [846, 418] width 1 height 6
click at [834, 447] on div "Change Status" at bounding box center [802, 453] width 83 height 12
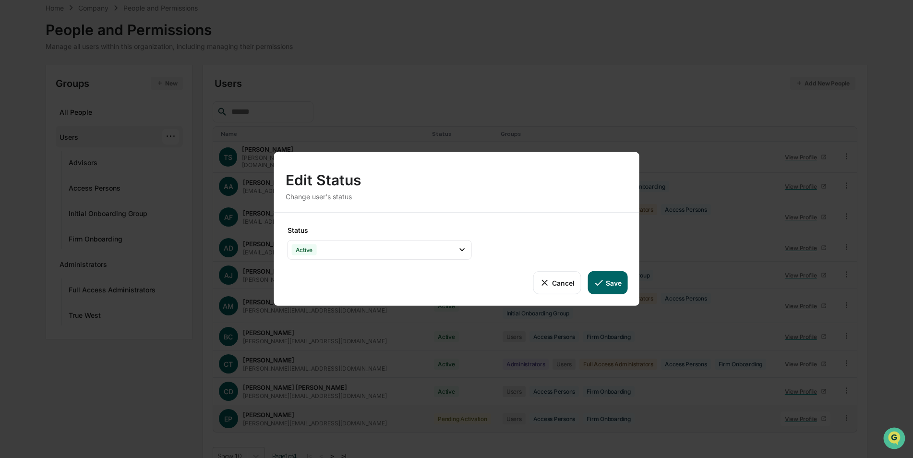
click at [619, 281] on button "Save" at bounding box center [607, 282] width 40 height 23
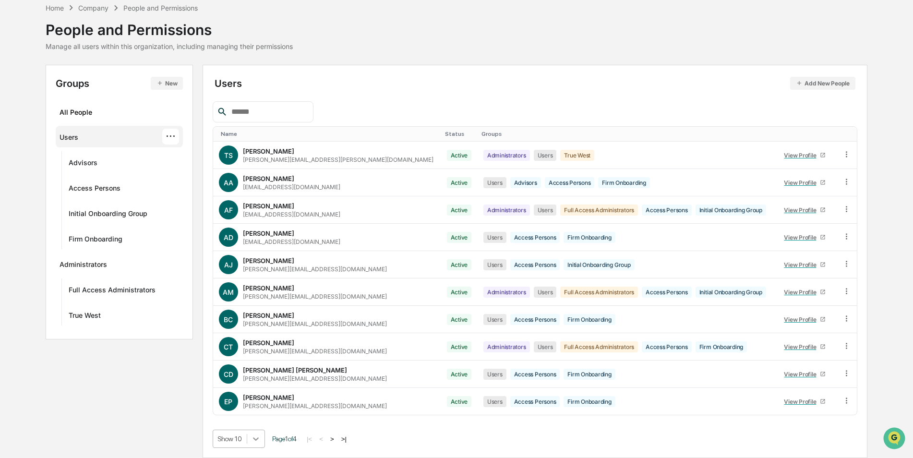
click at [260, 437] on body "Calendar Manage Tasks Reviews Approval Management Company People, Data, Setting…" at bounding box center [456, 207] width 913 height 501
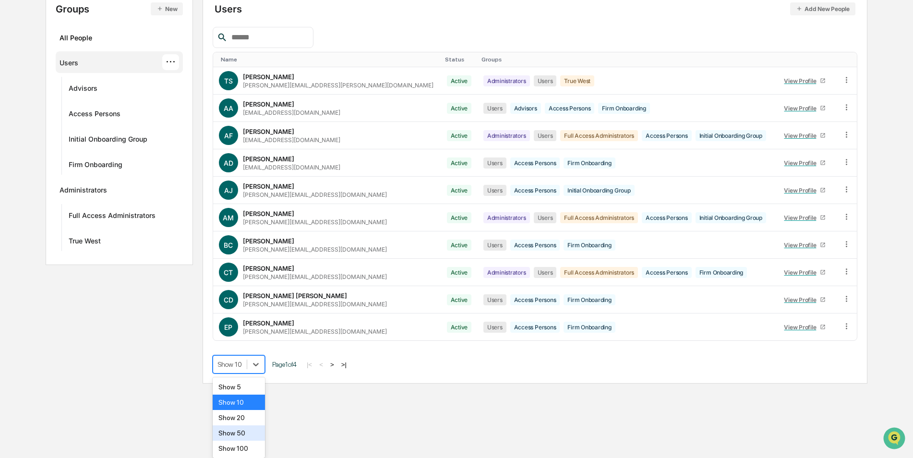
click at [252, 435] on div "Show 50" at bounding box center [239, 432] width 52 height 15
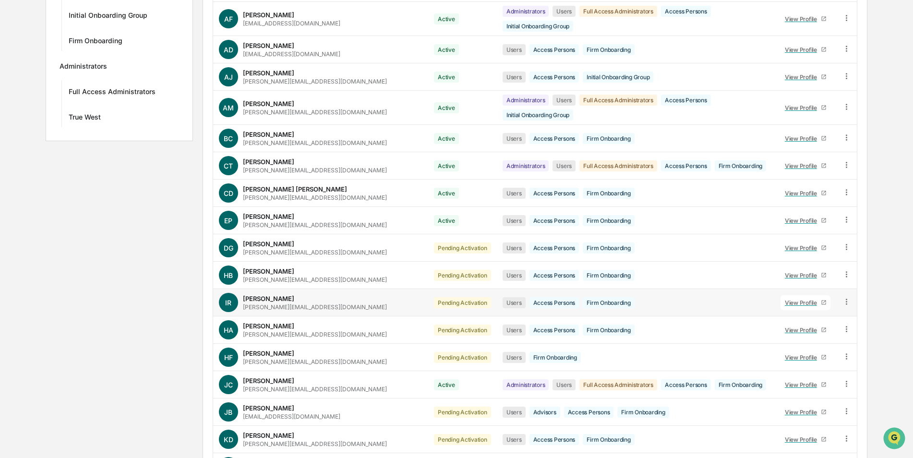
scroll to position [262, 0]
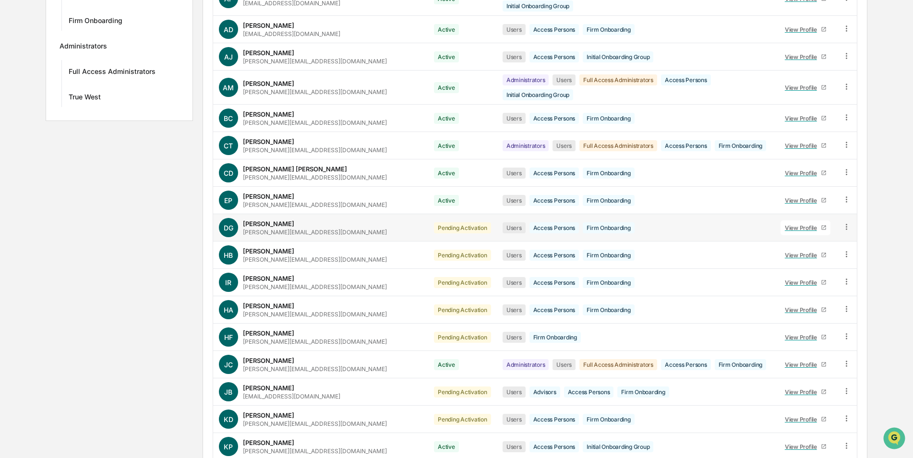
click at [844, 222] on icon at bounding box center [846, 226] width 9 height 9
click at [830, 256] on div "Change Status" at bounding box center [802, 262] width 83 height 12
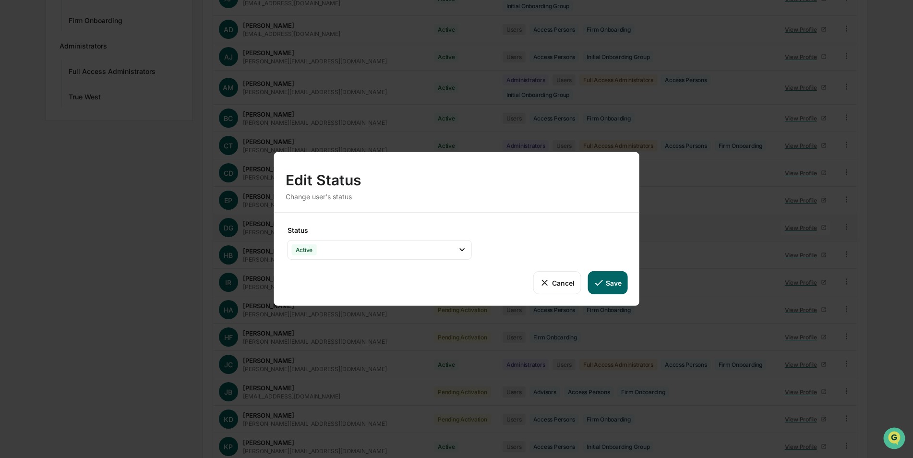
click at [603, 282] on icon at bounding box center [598, 282] width 11 height 11
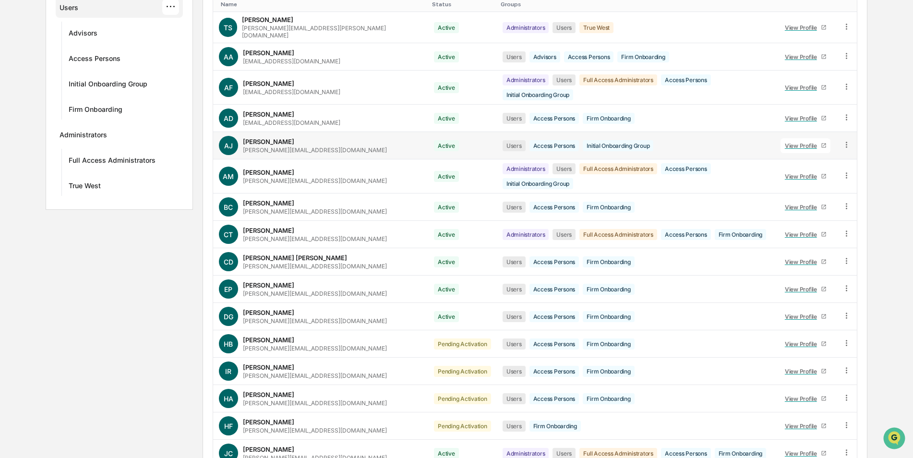
scroll to position [288, 0]
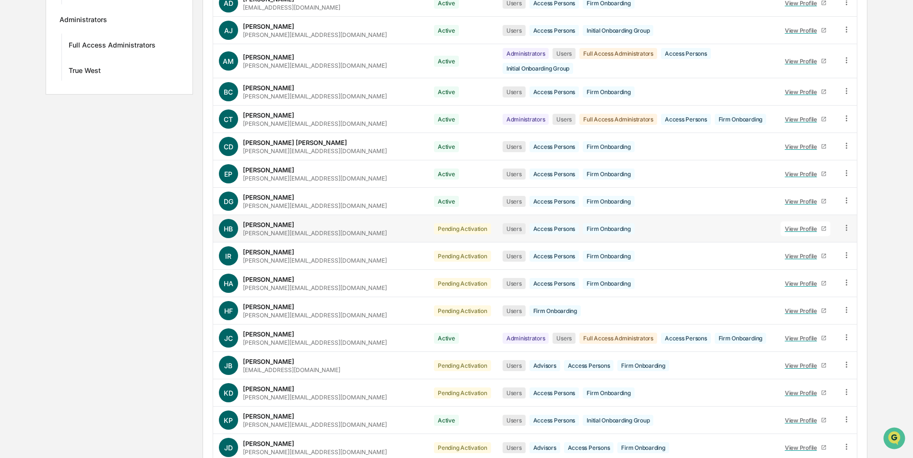
click at [846, 225] on icon at bounding box center [846, 228] width 1 height 6
click at [837, 257] on div "Change Status" at bounding box center [802, 263] width 83 height 12
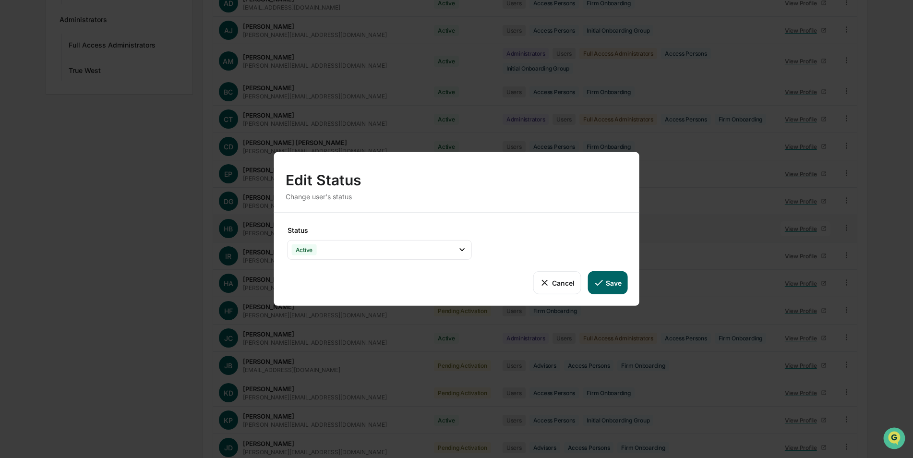
click at [611, 284] on button "Save" at bounding box center [607, 282] width 40 height 23
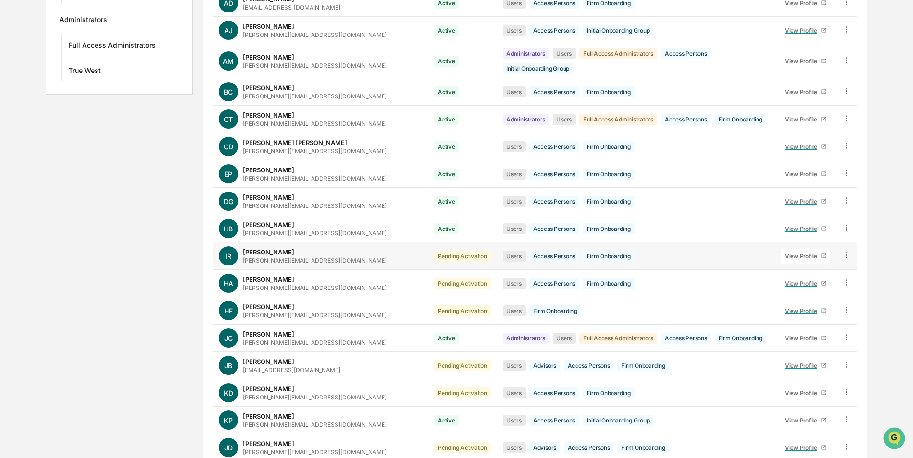
click at [846, 251] on icon at bounding box center [846, 255] width 9 height 9
click at [832, 284] on div "Change Status" at bounding box center [802, 290] width 83 height 12
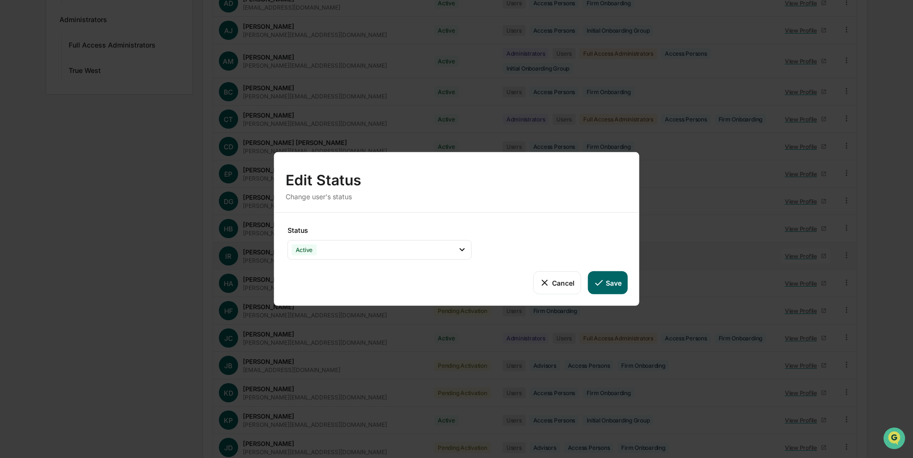
click at [603, 276] on button "Save" at bounding box center [607, 282] width 40 height 23
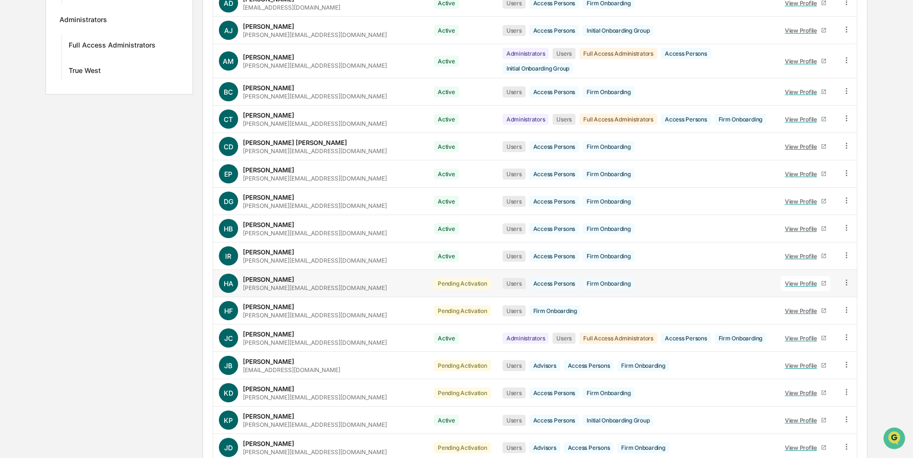
click at [846, 279] on icon at bounding box center [846, 282] width 1 height 6
click at [834, 311] on div "Change Status" at bounding box center [802, 317] width 83 height 12
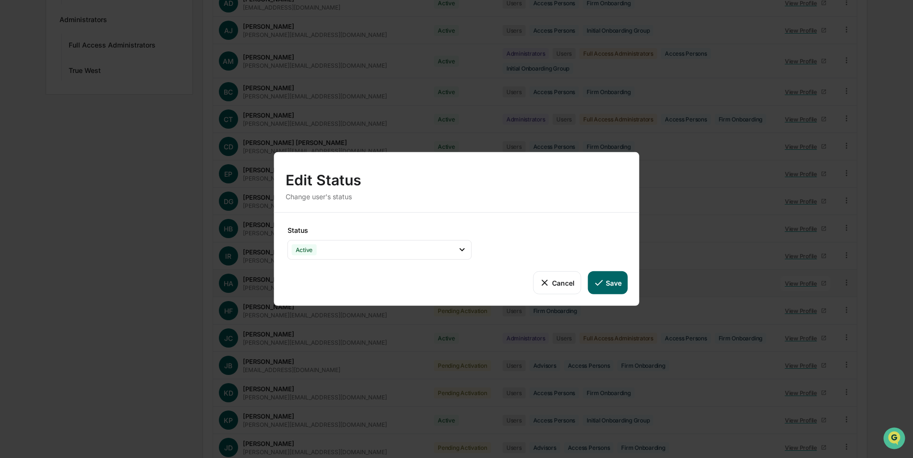
click at [616, 285] on button "Save" at bounding box center [607, 282] width 40 height 23
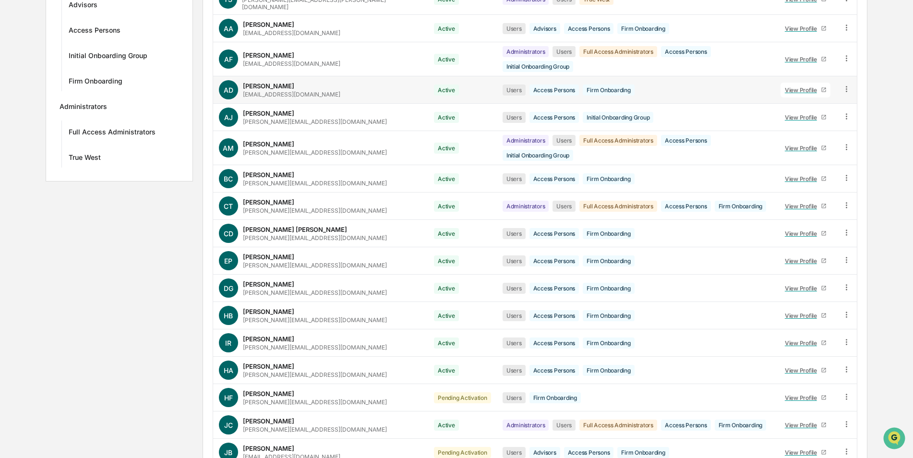
scroll to position [336, 0]
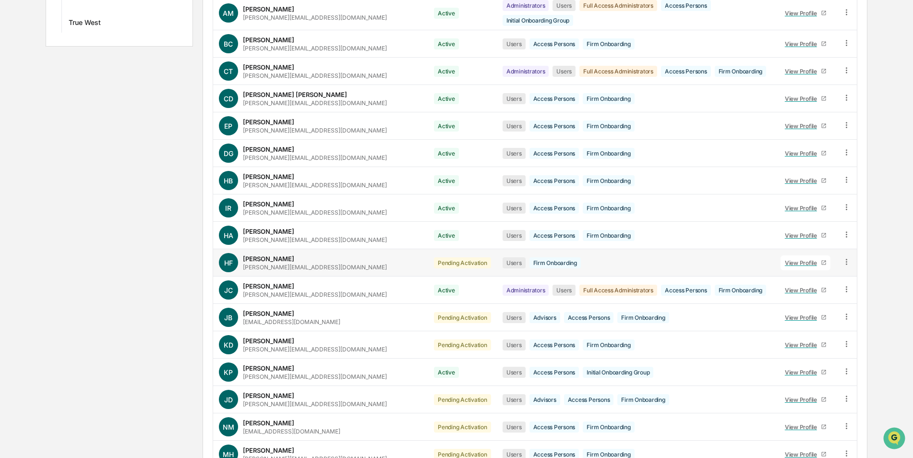
click at [846, 257] on icon at bounding box center [846, 261] width 9 height 9
click at [824, 287] on div "Change Status" at bounding box center [802, 296] width 98 height 19
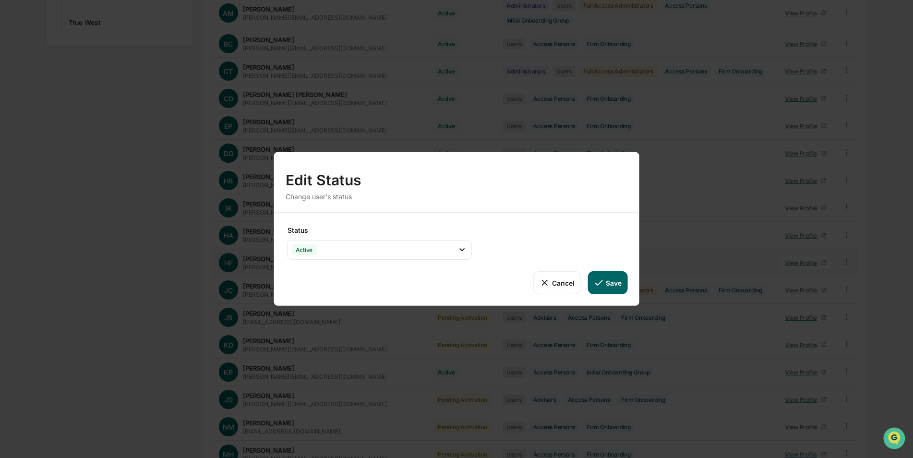
click at [613, 283] on button "Save" at bounding box center [607, 282] width 40 height 23
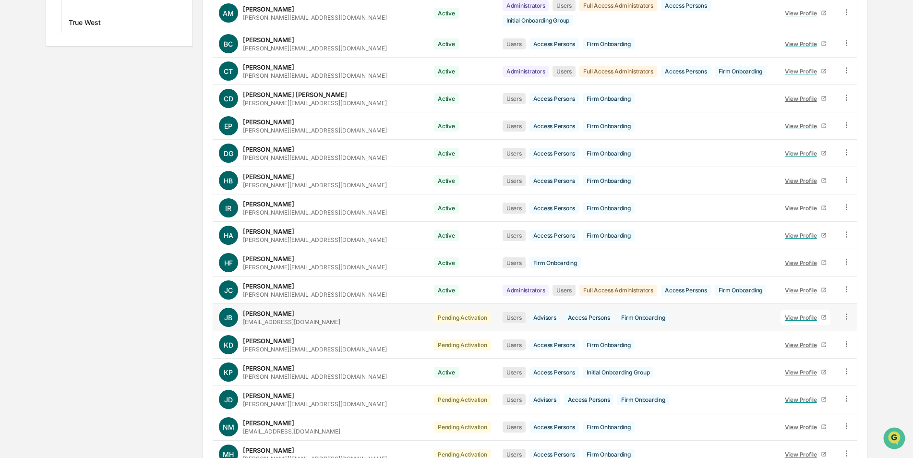
click at [845, 312] on icon at bounding box center [846, 316] width 9 height 9
click at [835, 346] on div "Change Status" at bounding box center [802, 352] width 83 height 12
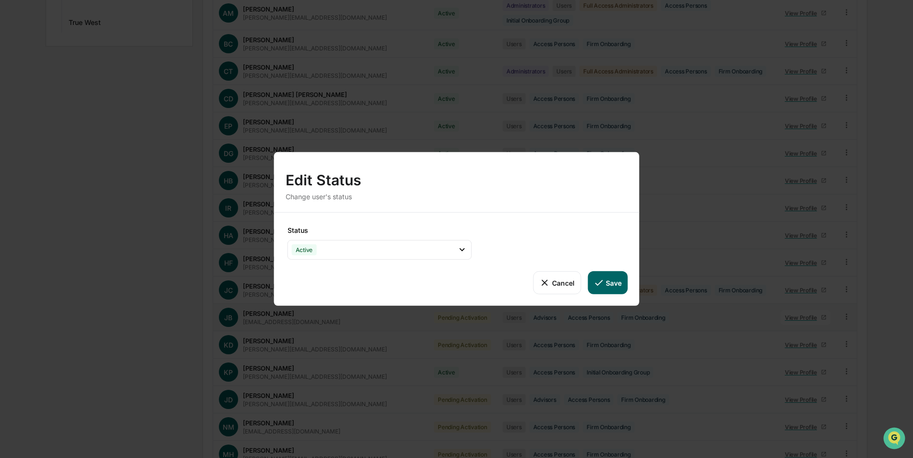
click at [619, 282] on button "Save" at bounding box center [607, 282] width 40 height 23
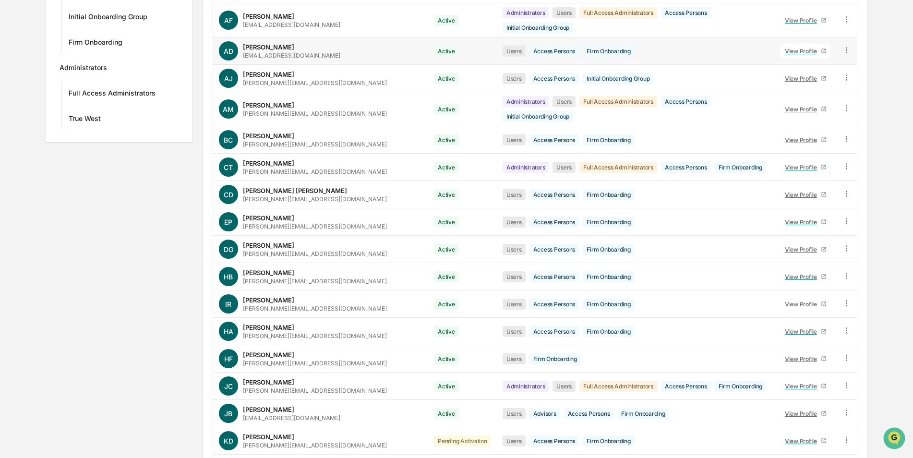
scroll to position [432, 0]
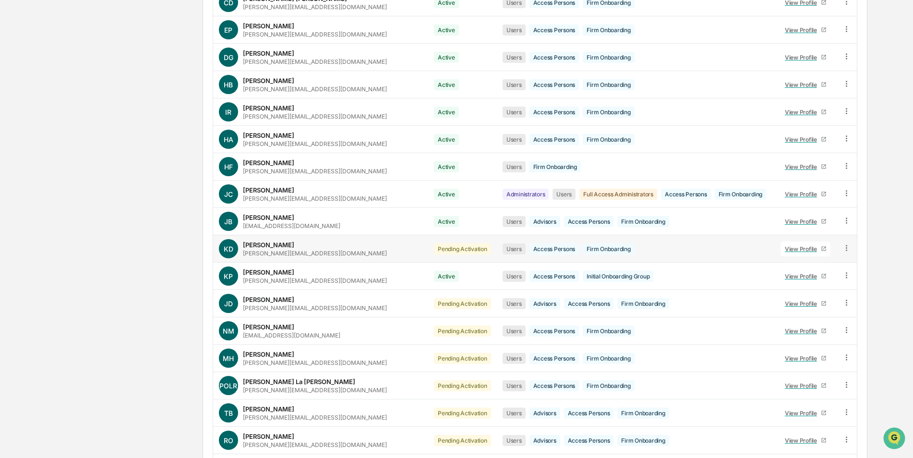
click at [846, 245] on icon at bounding box center [846, 248] width 1 height 6
click at [833, 277] on div "Change Status" at bounding box center [802, 283] width 83 height 12
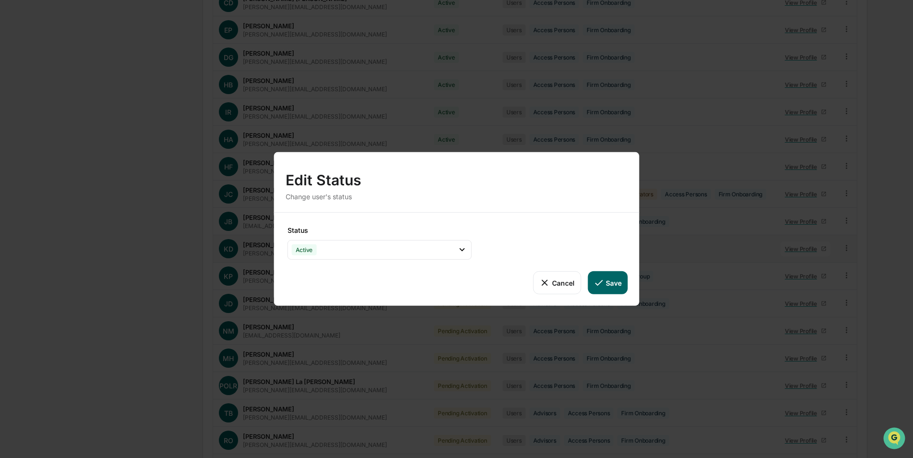
click at [616, 281] on button "Save" at bounding box center [607, 282] width 40 height 23
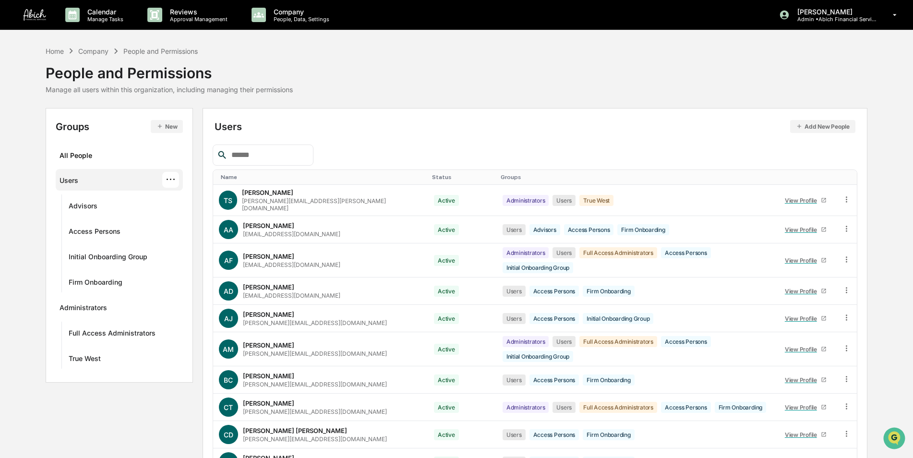
click at [432, 177] on div "Status" at bounding box center [462, 177] width 61 height 7
click at [432, 177] on div "Status ▲" at bounding box center [462, 177] width 61 height 7
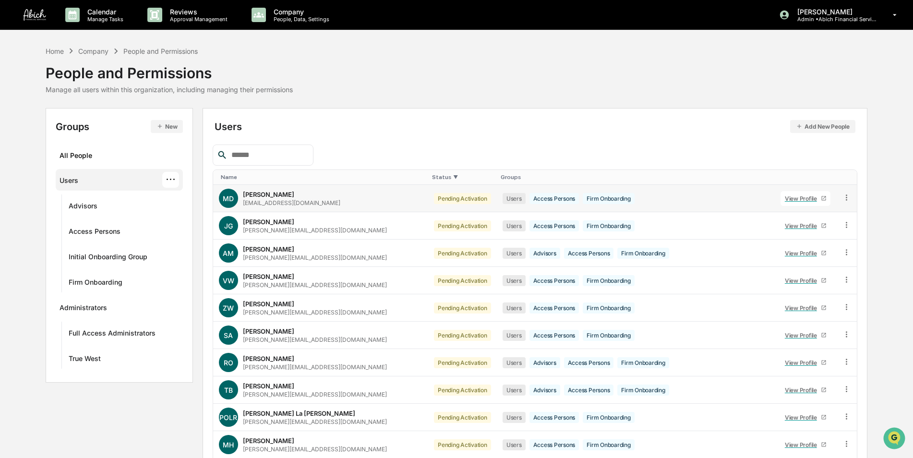
click at [842, 198] on icon at bounding box center [846, 197] width 9 height 9
click at [838, 229] on div "Change Status" at bounding box center [802, 233] width 83 height 12
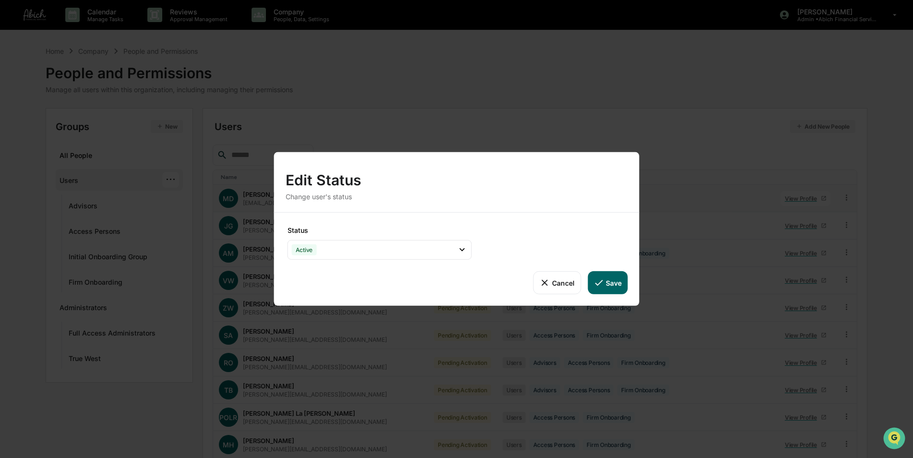
click at [608, 282] on button "Save" at bounding box center [607, 282] width 40 height 23
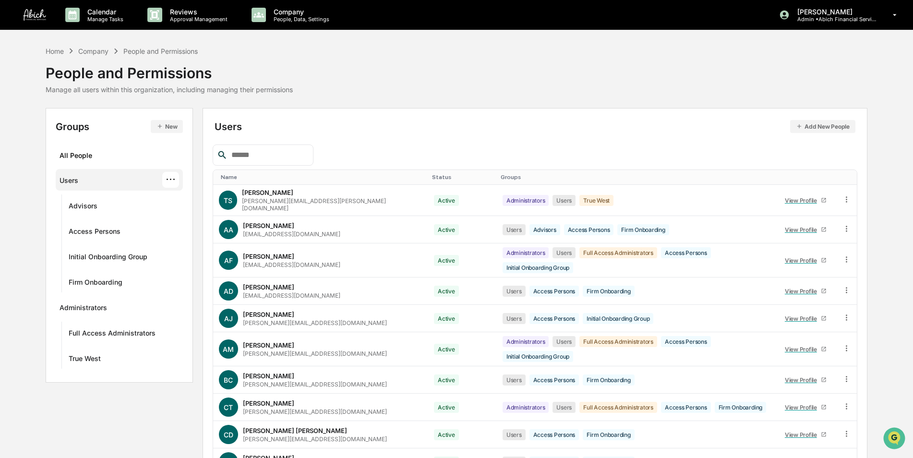
click at [432, 176] on div "Status" at bounding box center [462, 177] width 61 height 7
click at [432, 174] on div "Status ▲" at bounding box center [462, 177] width 61 height 7
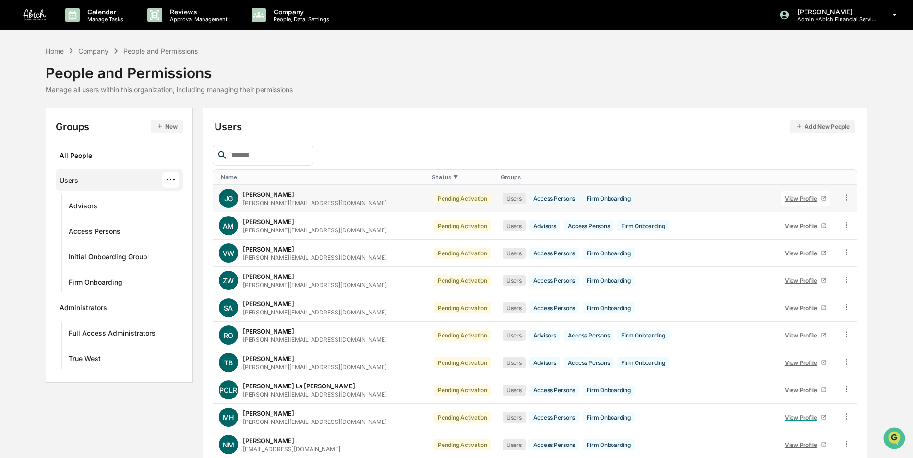
click at [844, 199] on icon at bounding box center [846, 197] width 9 height 9
click at [836, 234] on div "Change Status" at bounding box center [802, 233] width 83 height 12
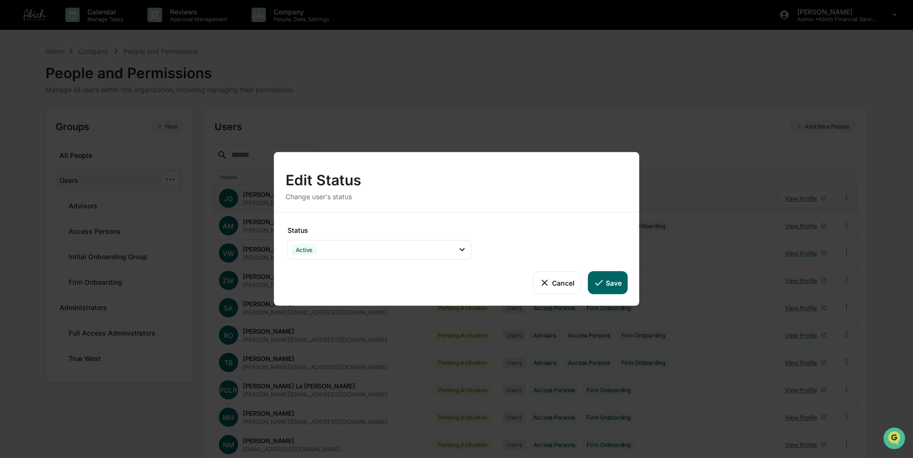
click at [611, 281] on button "Save" at bounding box center [607, 282] width 40 height 23
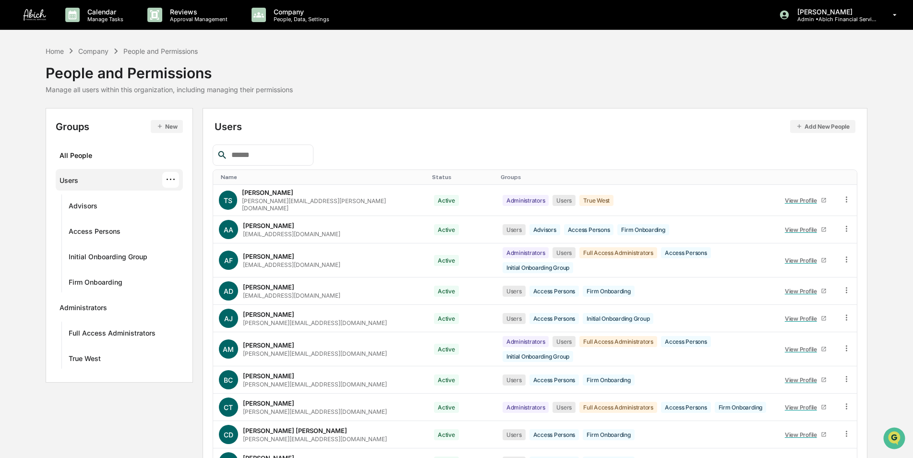
click at [70, 179] on div "Users" at bounding box center [69, 182] width 19 height 12
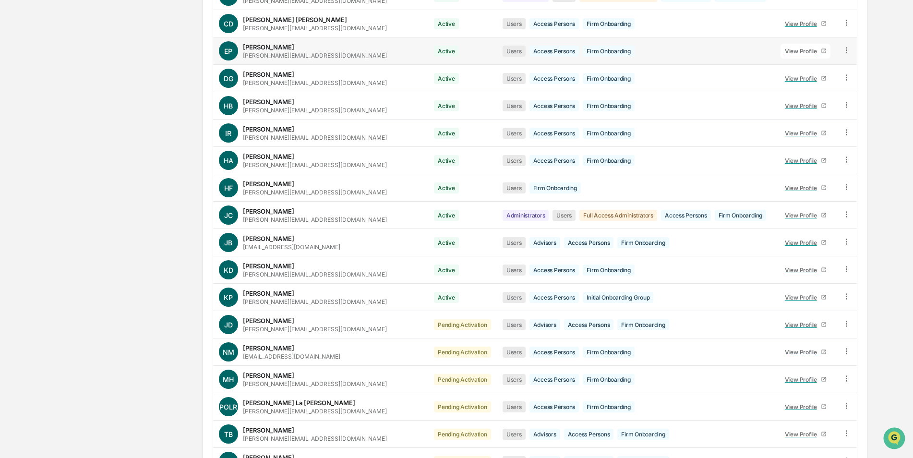
scroll to position [480, 0]
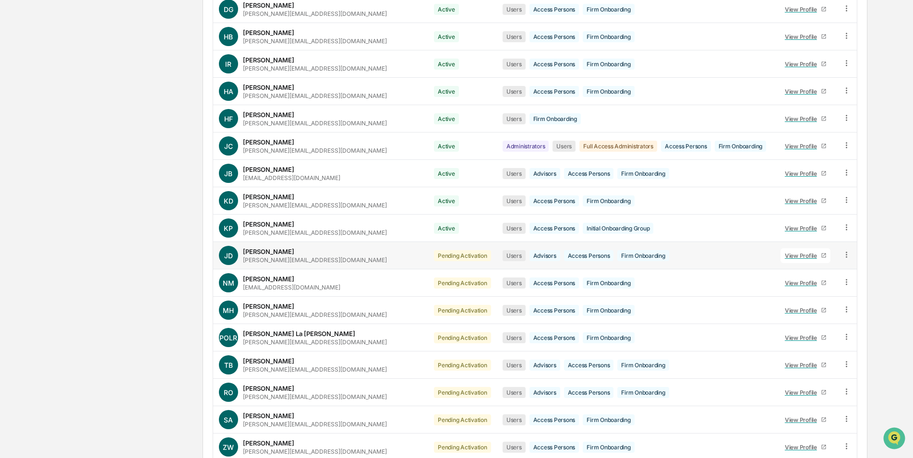
click at [846, 250] on icon at bounding box center [846, 254] width 9 height 9
click at [834, 284] on div "Change Status" at bounding box center [802, 290] width 83 height 12
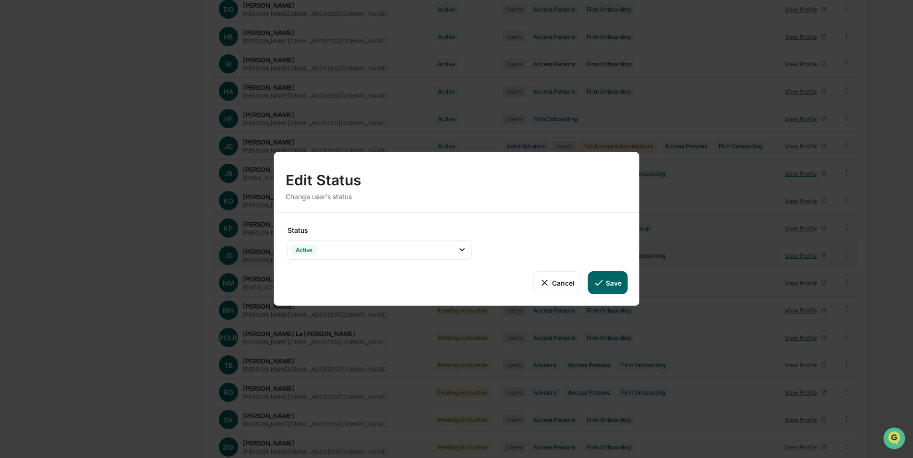
click at [602, 284] on icon at bounding box center [598, 282] width 11 height 11
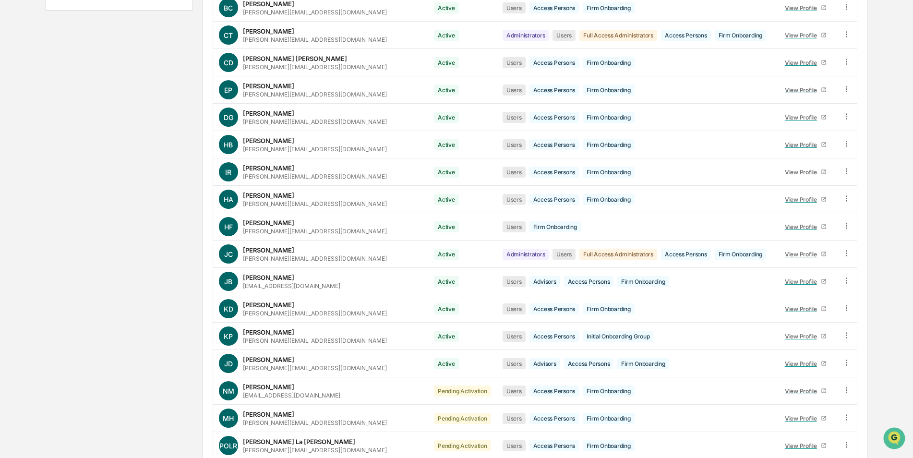
scroll to position [618, 0]
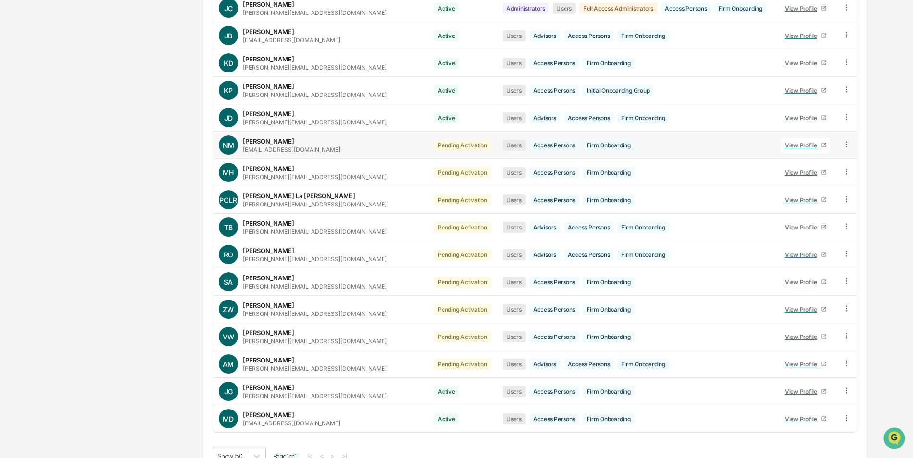
drag, startPoint x: 837, startPoint y: 125, endPoint x: 843, endPoint y: 130, distance: 7.8
click at [840, 132] on td at bounding box center [846, 145] width 21 height 27
click at [847, 140] on icon at bounding box center [846, 144] width 9 height 9
click at [832, 173] on div "Change Status" at bounding box center [802, 179] width 83 height 12
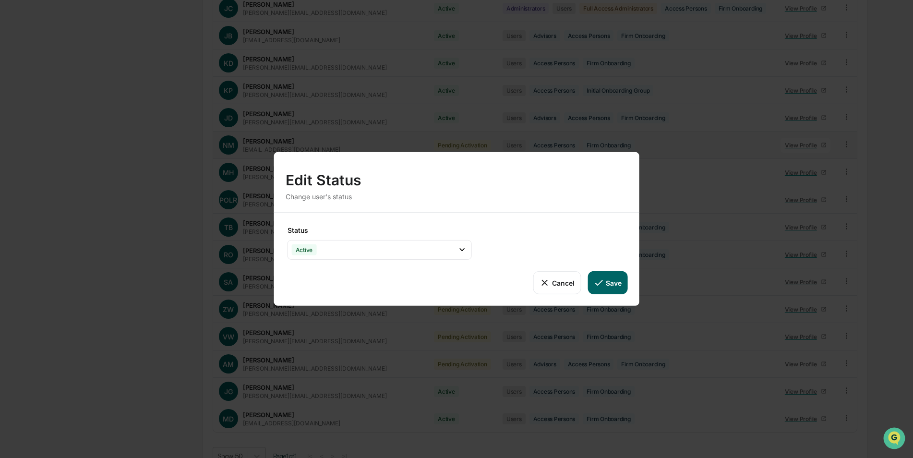
click at [605, 282] on button "Save" at bounding box center [607, 282] width 40 height 23
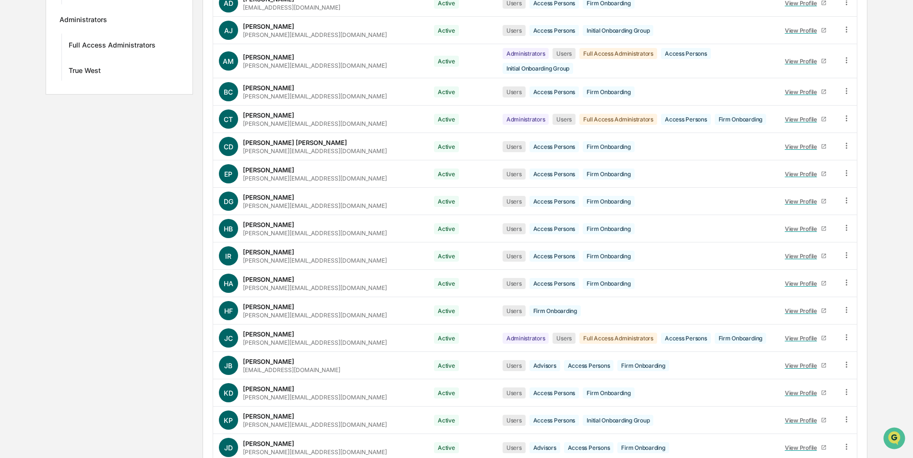
scroll to position [576, 0]
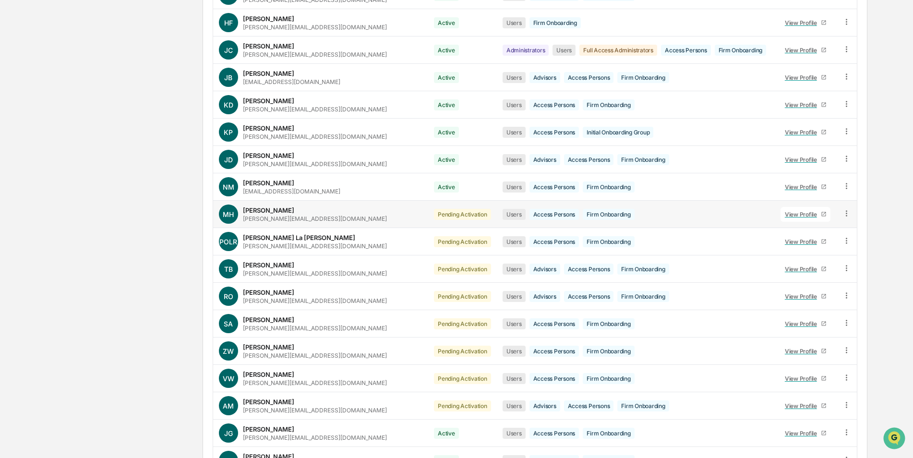
click at [842, 209] on icon at bounding box center [846, 213] width 9 height 9
click at [842, 239] on div "Change Status" at bounding box center [802, 248] width 98 height 19
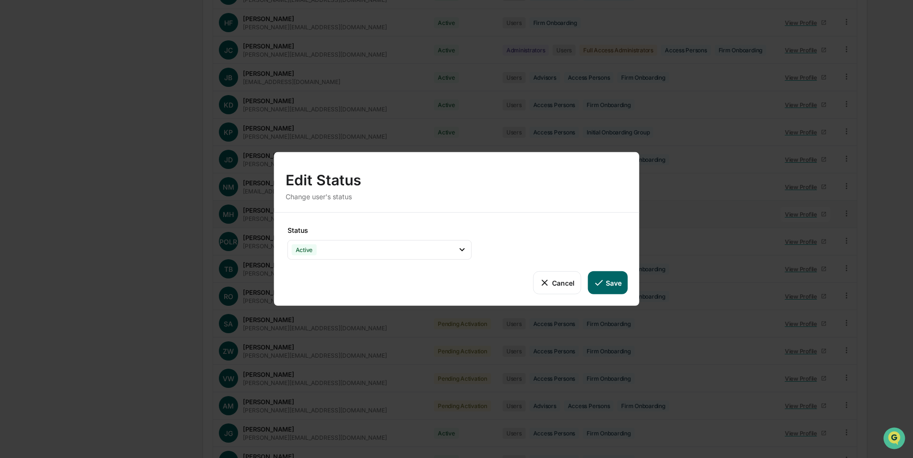
click at [602, 280] on icon at bounding box center [599, 283] width 8 height 6
click at [603, 279] on icon at bounding box center [598, 282] width 11 height 11
click at [608, 279] on button "Save" at bounding box center [607, 282] width 40 height 23
click at [605, 227] on div "Status Active Active Archive Only Suspended/Leave Terminated Pending Activation…" at bounding box center [456, 259] width 365 height 93
click at [596, 283] on icon at bounding box center [598, 282] width 11 height 11
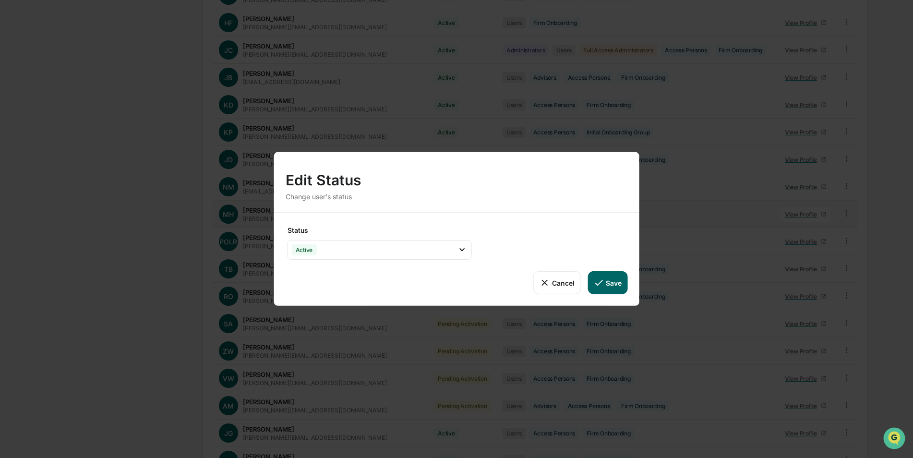
click at [161, 257] on div "Edit Status Change user's status Status Active Active Archive Only Suspended/Le…" at bounding box center [456, 229] width 913 height 458
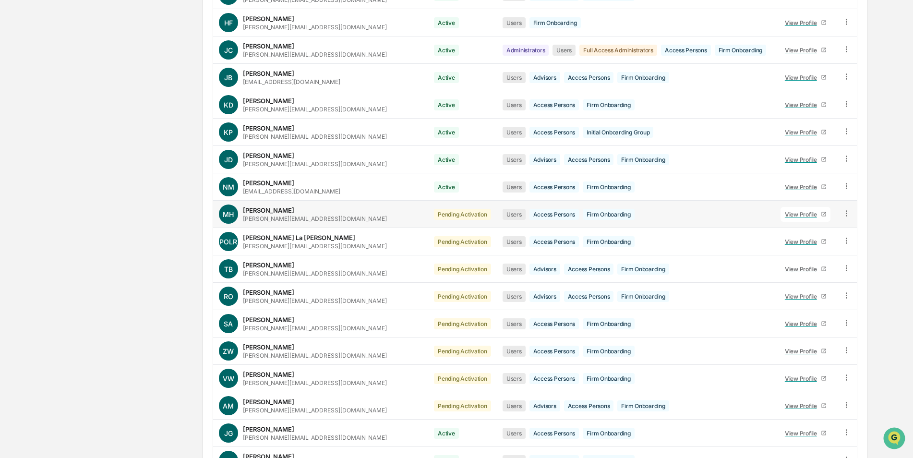
click at [842, 209] on icon at bounding box center [846, 213] width 9 height 9
click at [828, 242] on div "Change Status" at bounding box center [802, 248] width 83 height 12
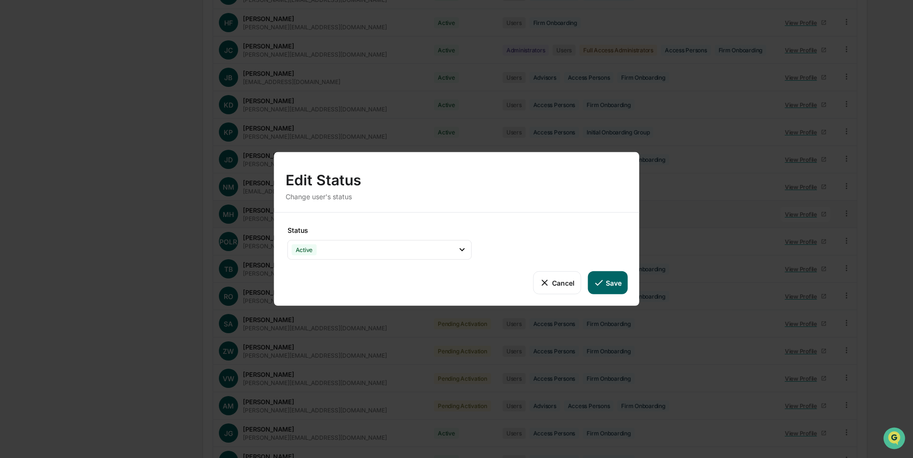
click at [615, 281] on button "Save" at bounding box center [607, 282] width 40 height 23
click at [115, 256] on div "Edit Status Change user's status Status Active Active Archive Only Suspended/Le…" at bounding box center [456, 229] width 913 height 458
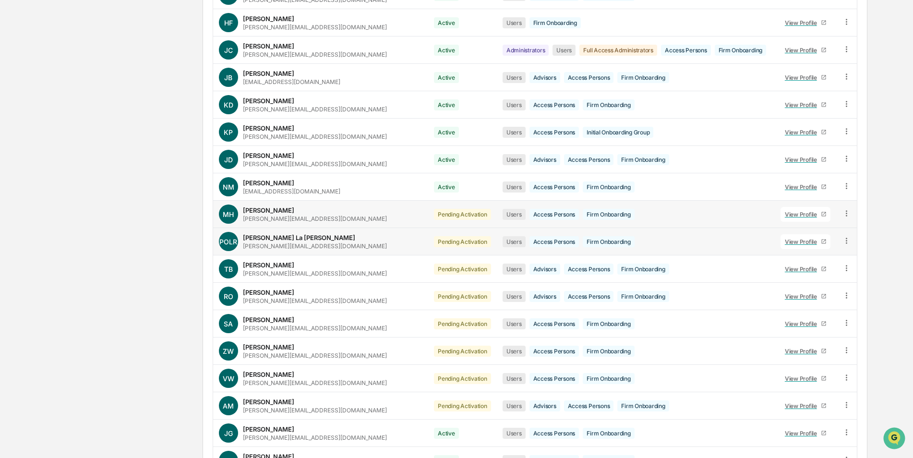
click at [846, 238] on icon at bounding box center [846, 241] width 1 height 6
click at [825, 270] on div "Change Status" at bounding box center [802, 276] width 83 height 12
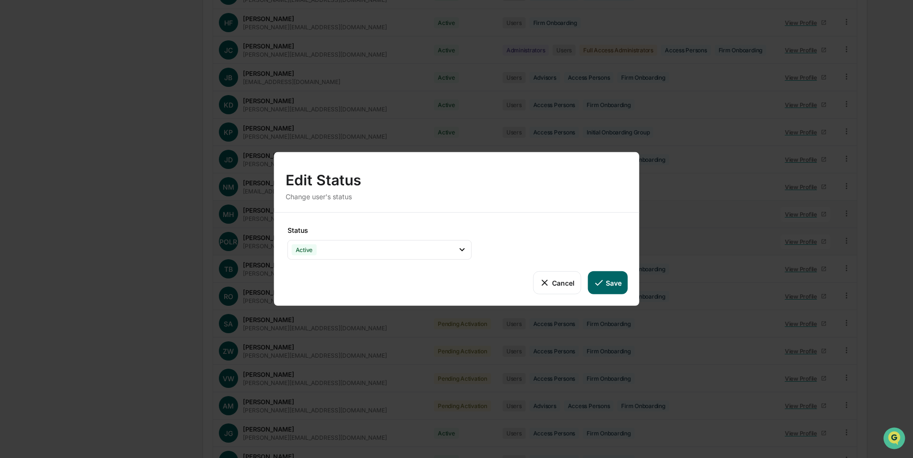
click at [610, 280] on button "Save" at bounding box center [607, 282] width 40 height 23
drag, startPoint x: 109, startPoint y: 180, endPoint x: 216, endPoint y: 14, distance: 197.3
click at [112, 166] on div "Edit Status Change user's status Status Active Active Archive Only Suspended/Le…" at bounding box center [456, 229] width 913 height 458
